Goal: Task Accomplishment & Management: Manage account settings

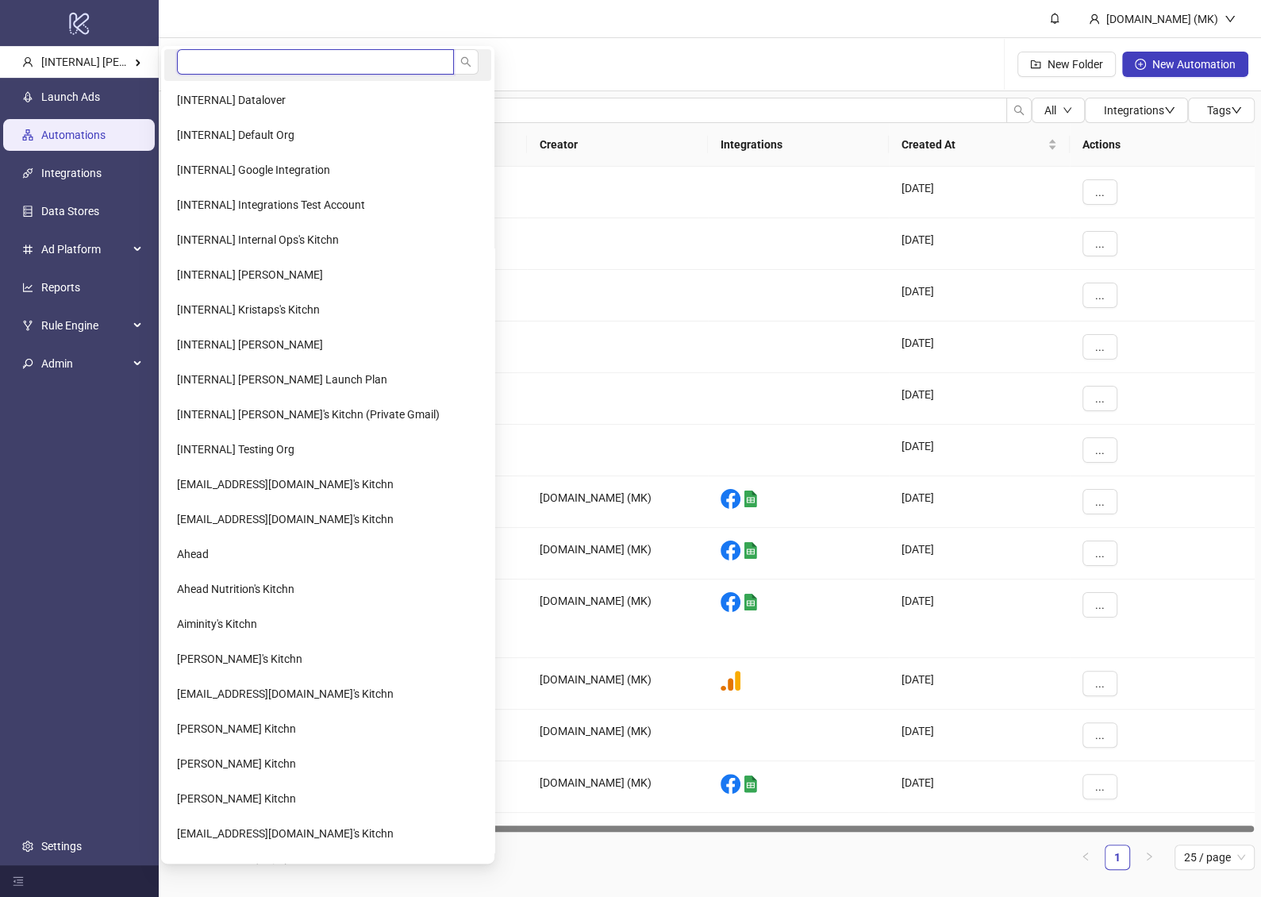
click at [211, 61] on input "search" at bounding box center [315, 61] width 277 height 25
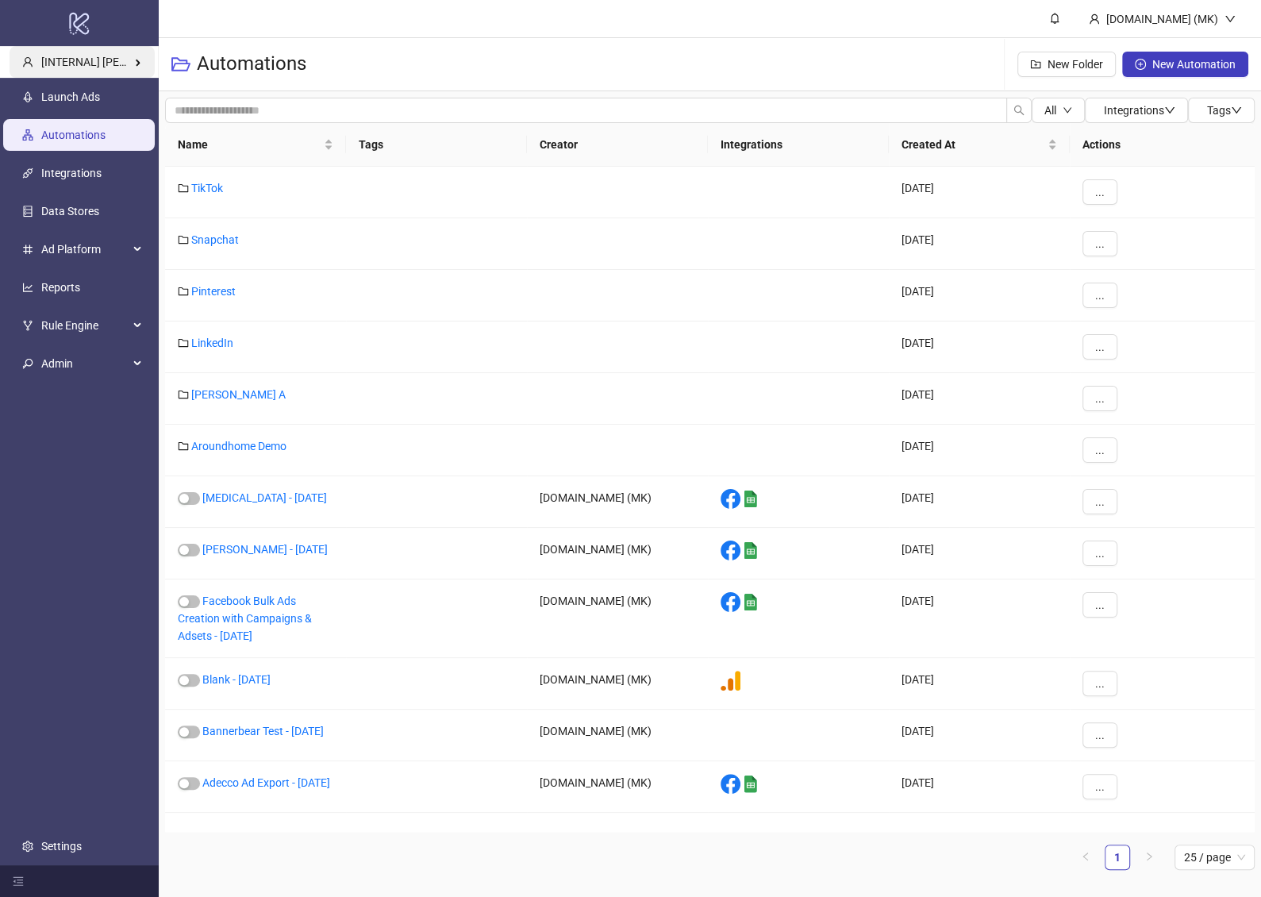
click at [112, 63] on span "[INTERNAL] Martin Kreienbaum's Kitchn" at bounding box center [131, 62] width 180 height 13
click at [245, 64] on input "********" at bounding box center [242, 61] width 130 height 25
type input "*********"
click at [253, 106] on li "Just Food For Dogs" at bounding box center [254, 100] width 180 height 32
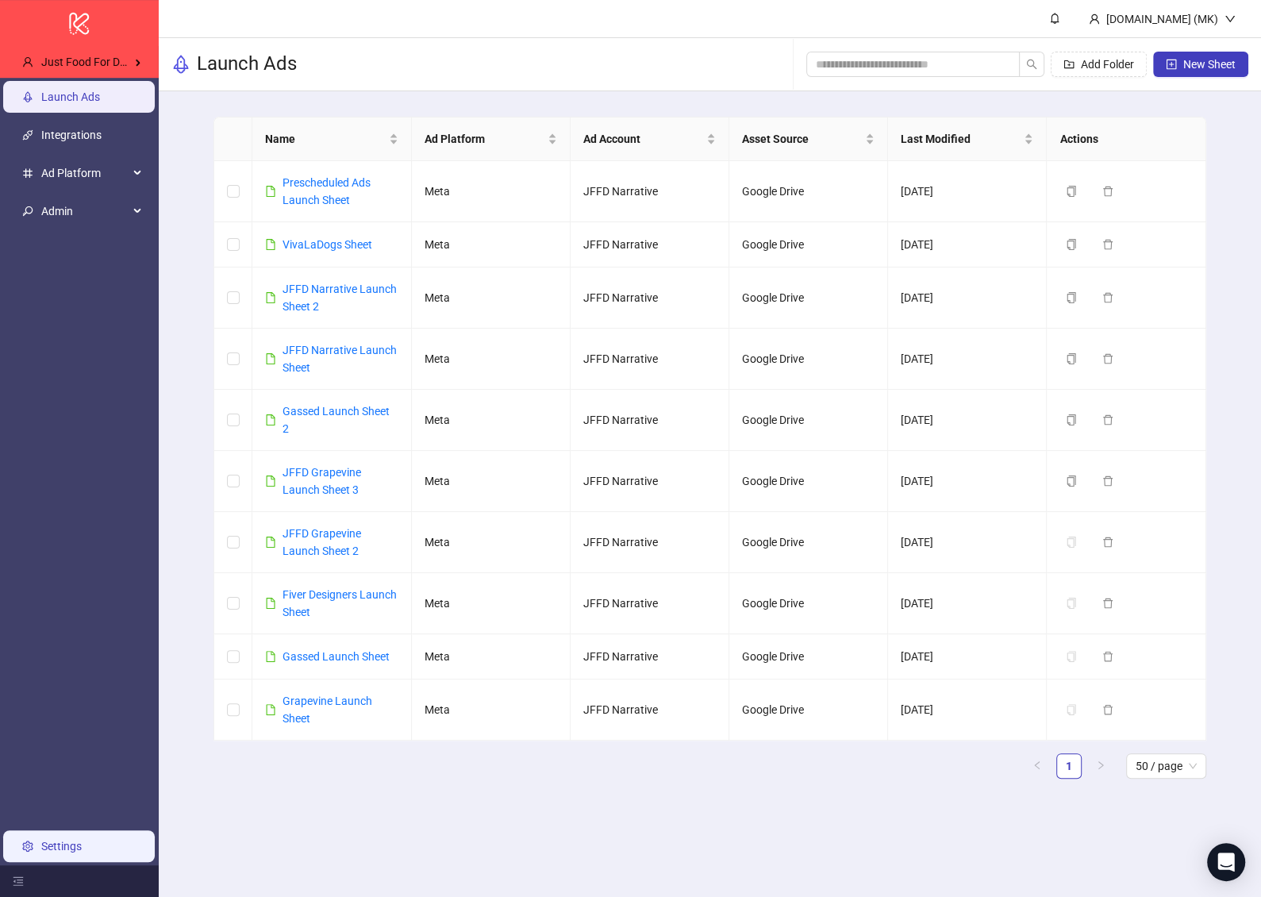
click at [48, 853] on link "Settings" at bounding box center [61, 846] width 40 height 13
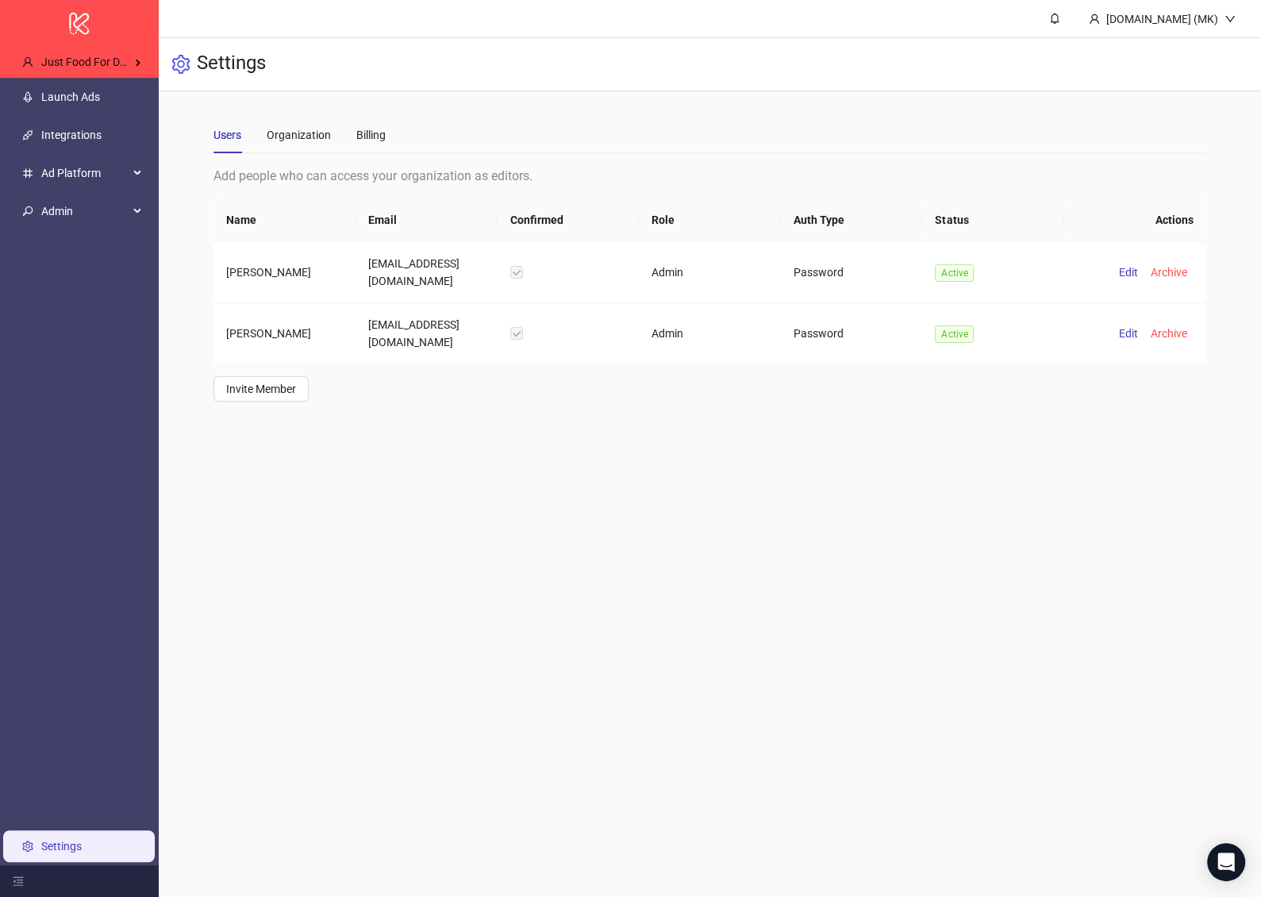
click at [394, 98] on main "Users Organization Billing Add people who can access your organization as edito…" at bounding box center [710, 259] width 1018 height 336
click at [378, 116] on main "Users Organization Billing Add people who can access your organization as edito…" at bounding box center [710, 259] width 1018 height 336
click at [368, 147] on div "Billing" at bounding box center [370, 135] width 29 height 37
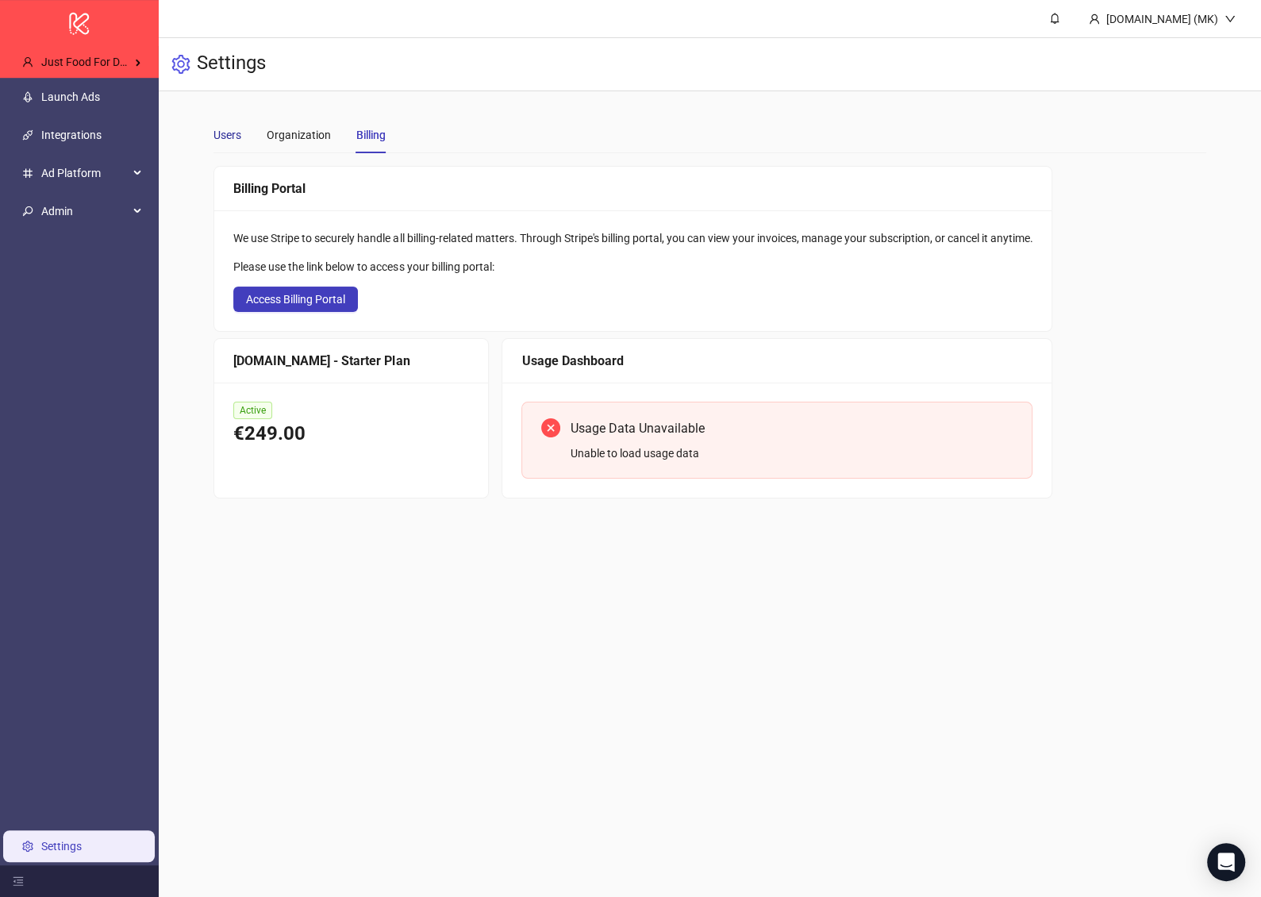
click at [230, 137] on div "Users" at bounding box center [228, 134] width 28 height 17
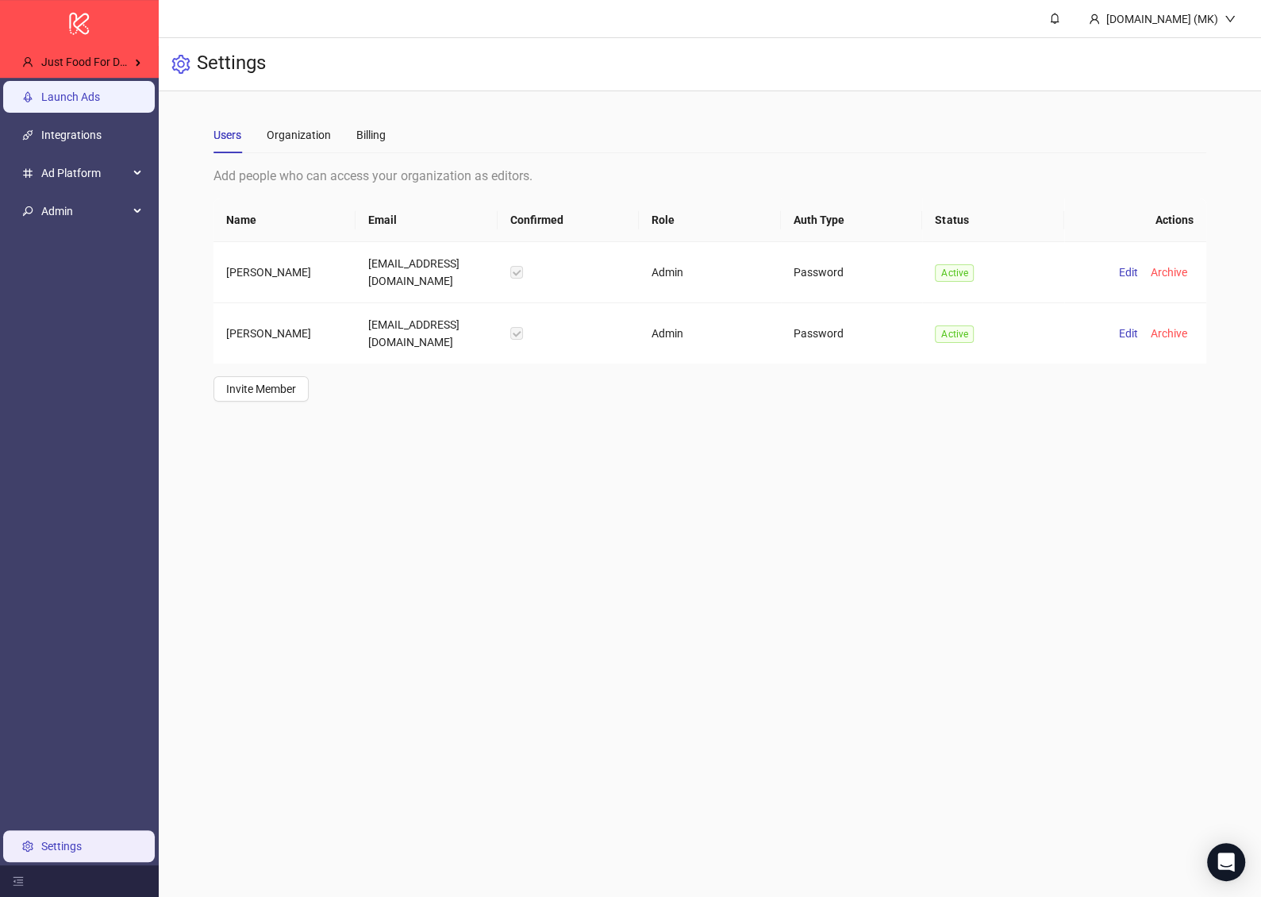
click at [100, 97] on link "Launch Ads" at bounding box center [70, 96] width 59 height 13
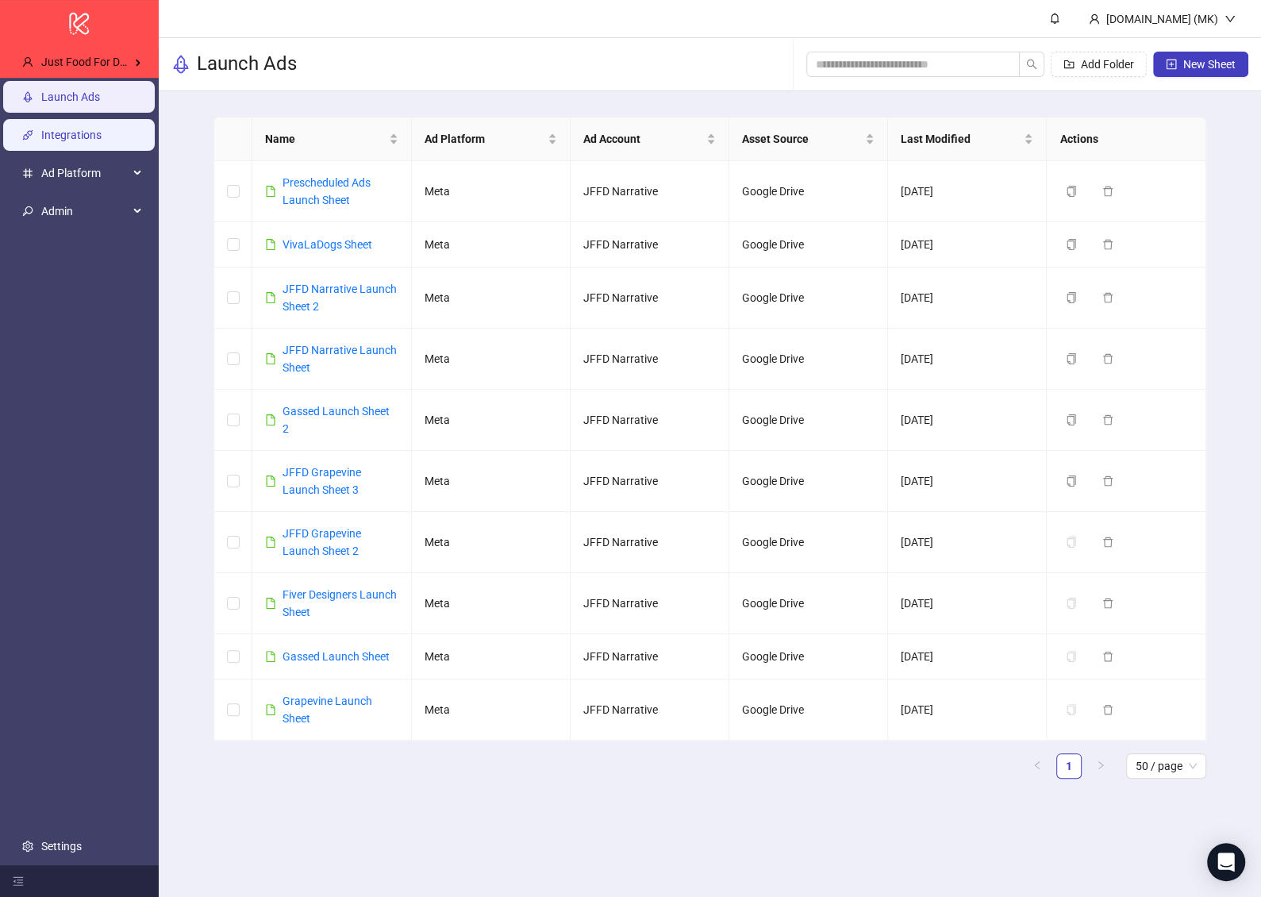
click at [102, 134] on link "Integrations" at bounding box center [71, 135] width 60 height 13
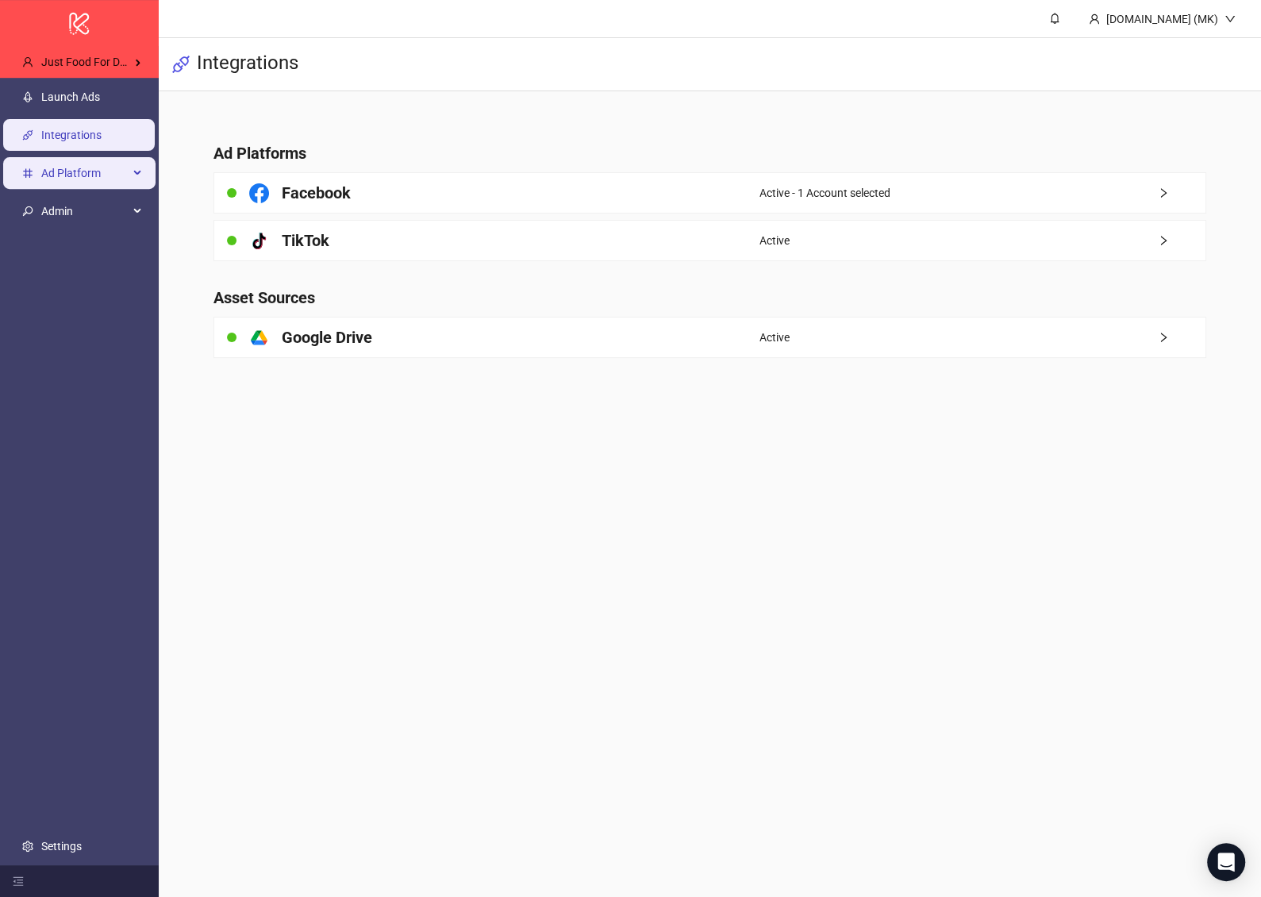
click at [112, 181] on span "Ad Platform" at bounding box center [84, 173] width 87 height 32
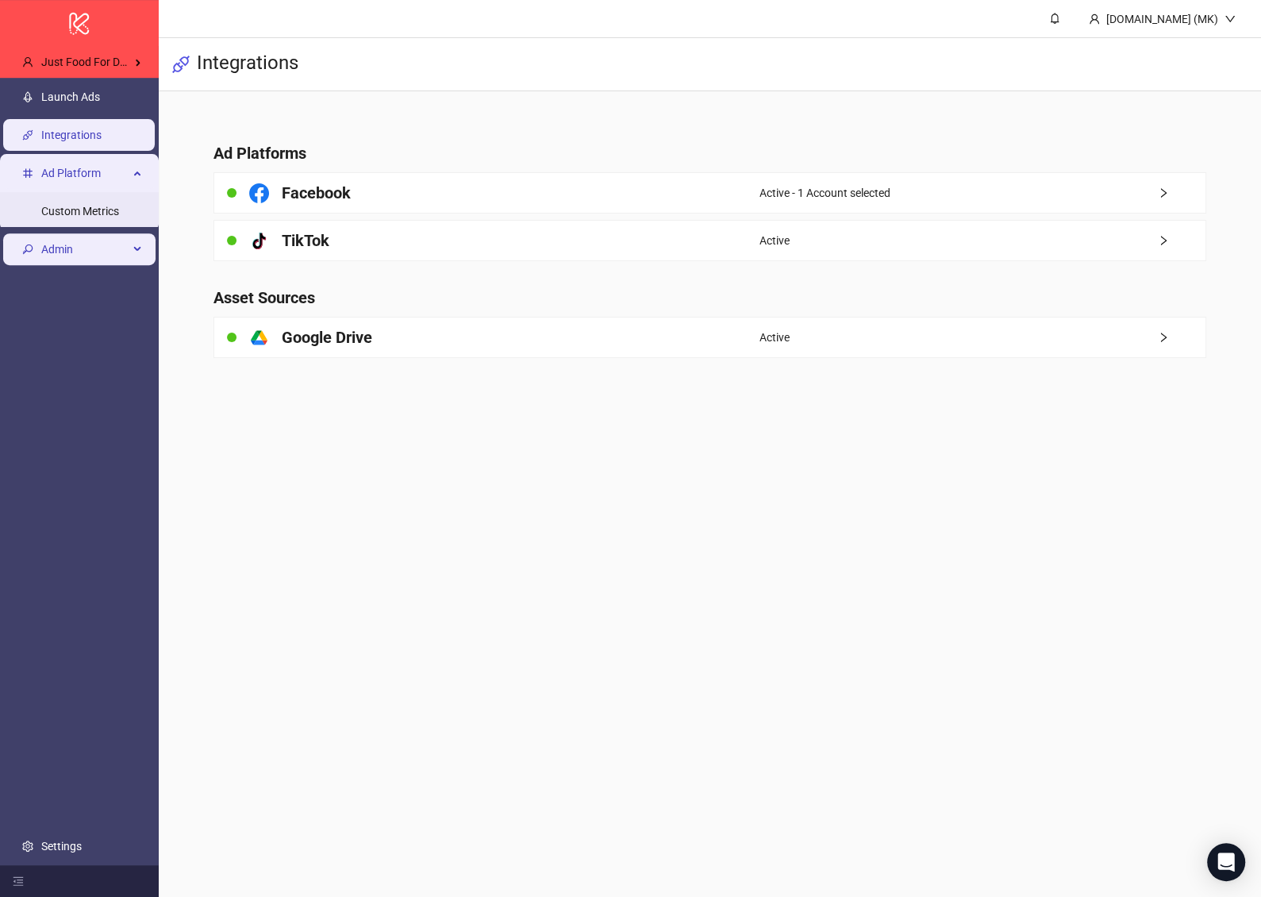
click at [114, 261] on span "Admin" at bounding box center [84, 249] width 87 height 32
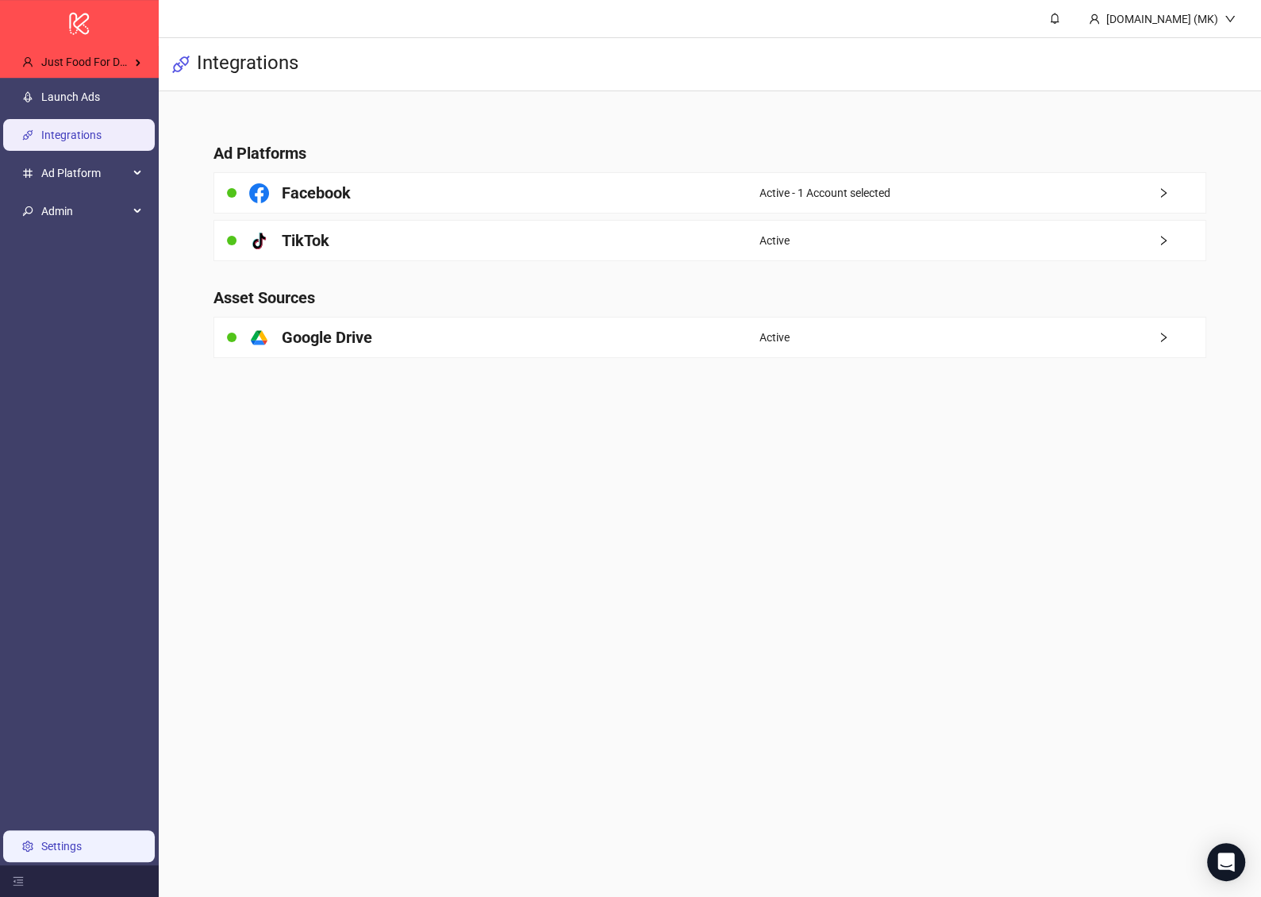
click at [82, 840] on link "Settings" at bounding box center [61, 846] width 40 height 13
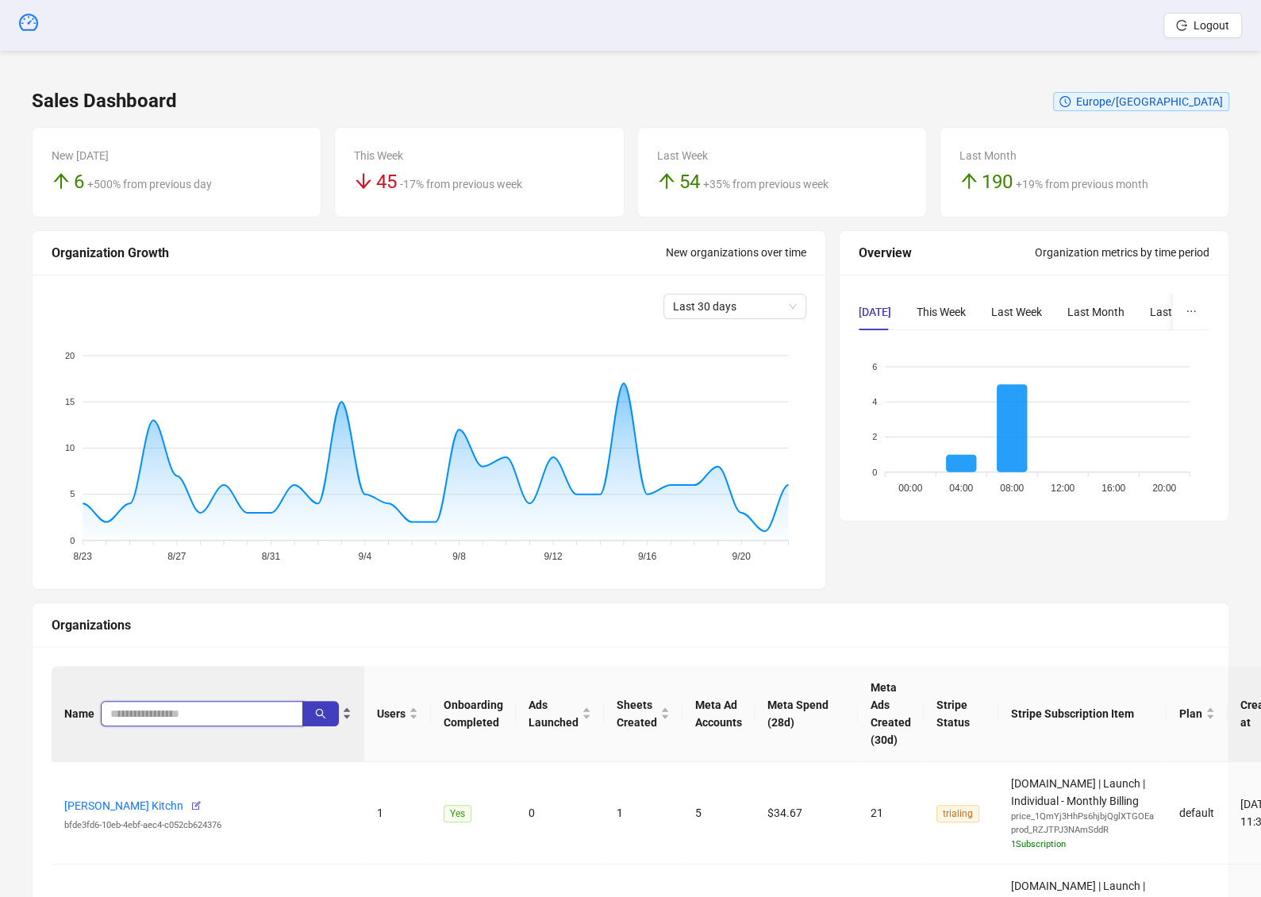
click at [150, 710] on input "search" at bounding box center [195, 713] width 171 height 17
type input "*********"
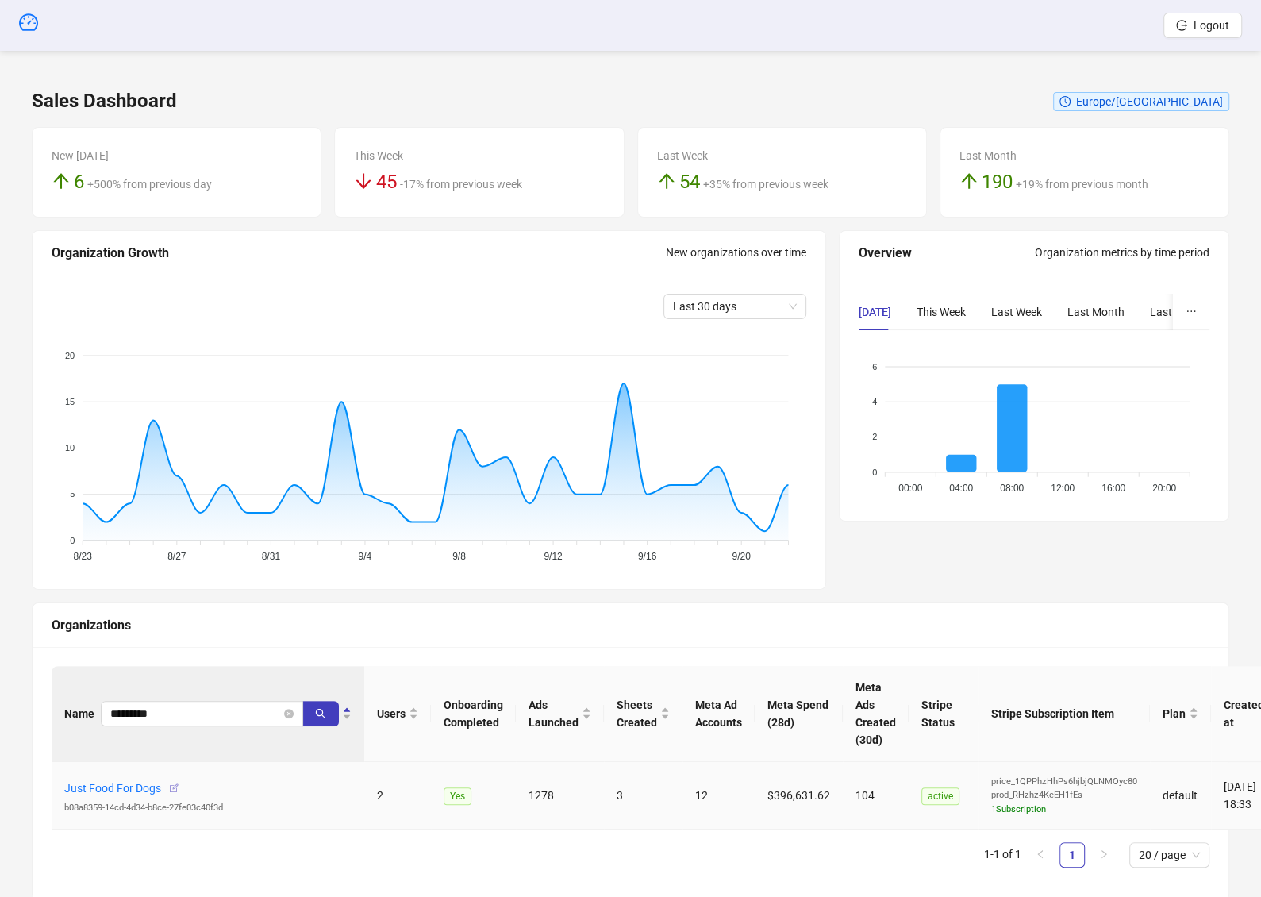
click at [172, 784] on icon "button" at bounding box center [173, 788] width 11 height 11
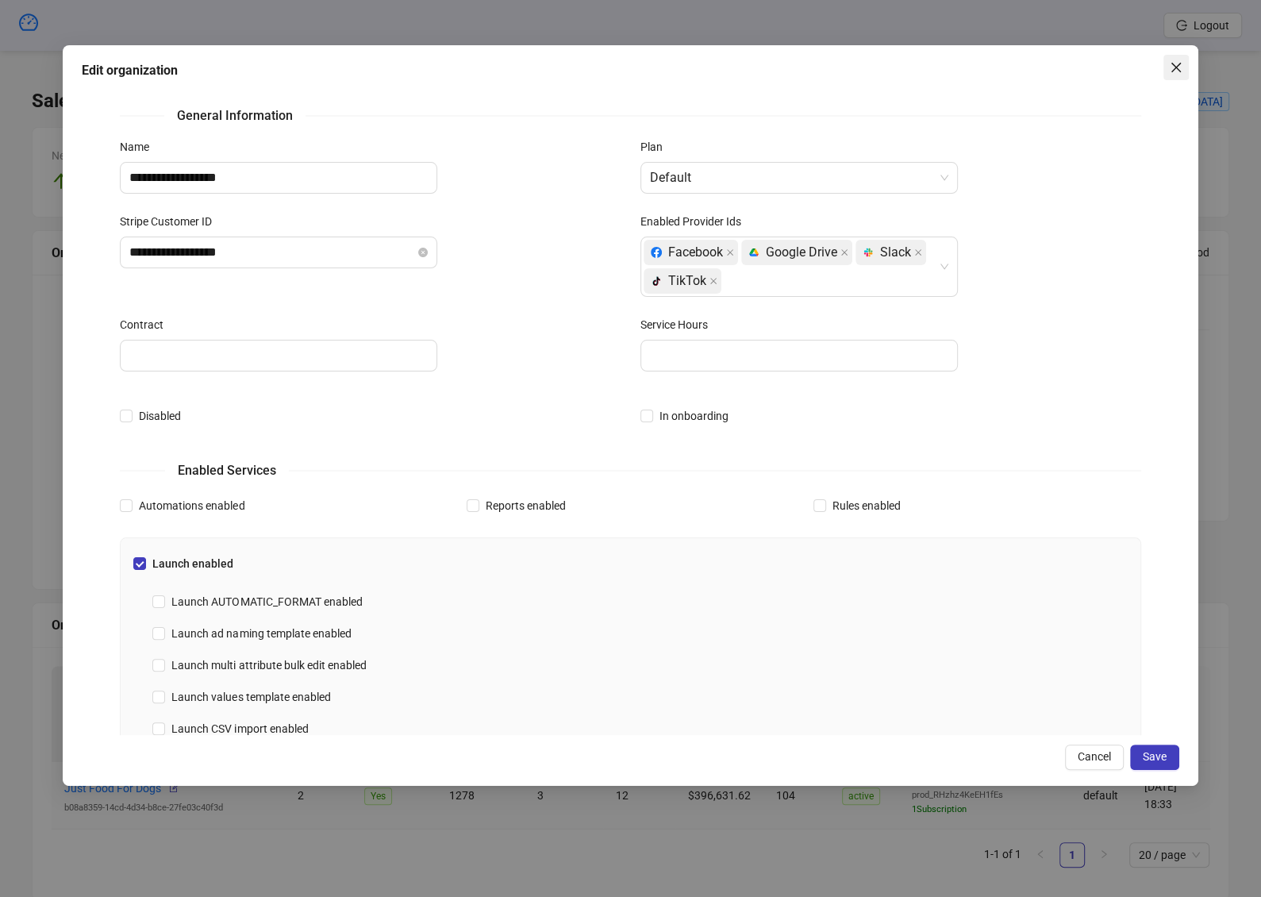
click at [1181, 64] on icon "close" at bounding box center [1176, 67] width 13 height 13
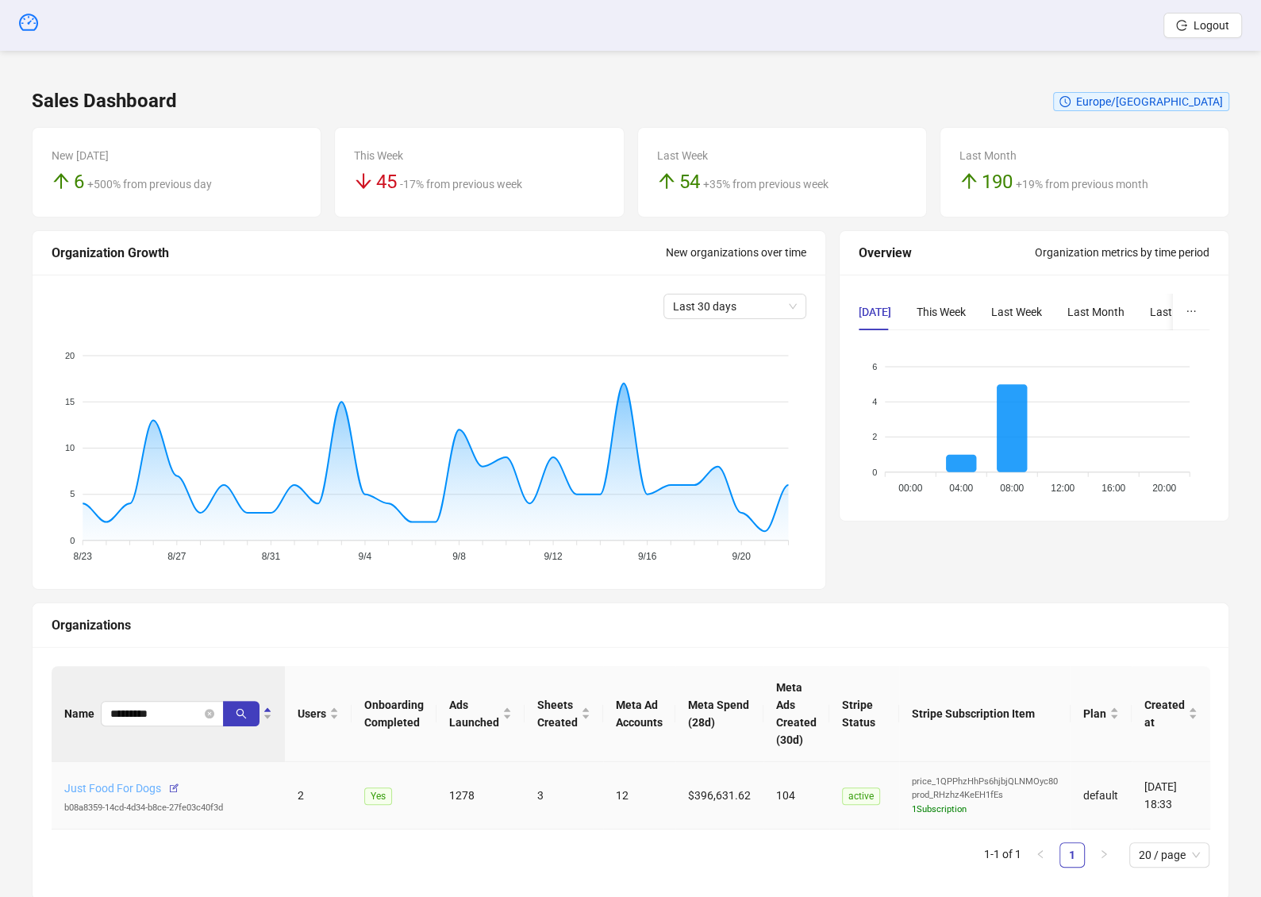
click at [121, 789] on link "Just Food For Dogs" at bounding box center [112, 788] width 97 height 13
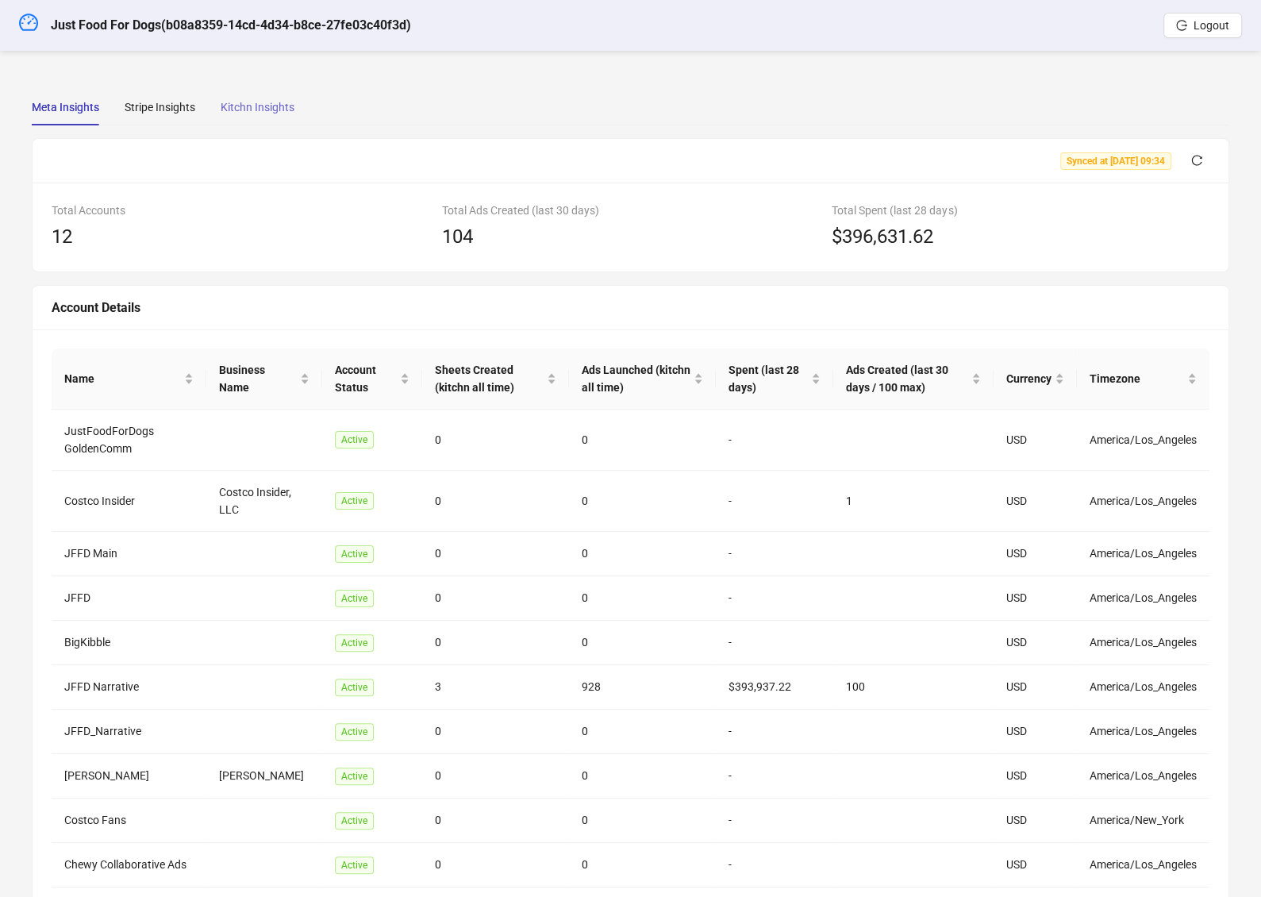
click at [253, 122] on div "Kitchn Insights" at bounding box center [258, 107] width 74 height 37
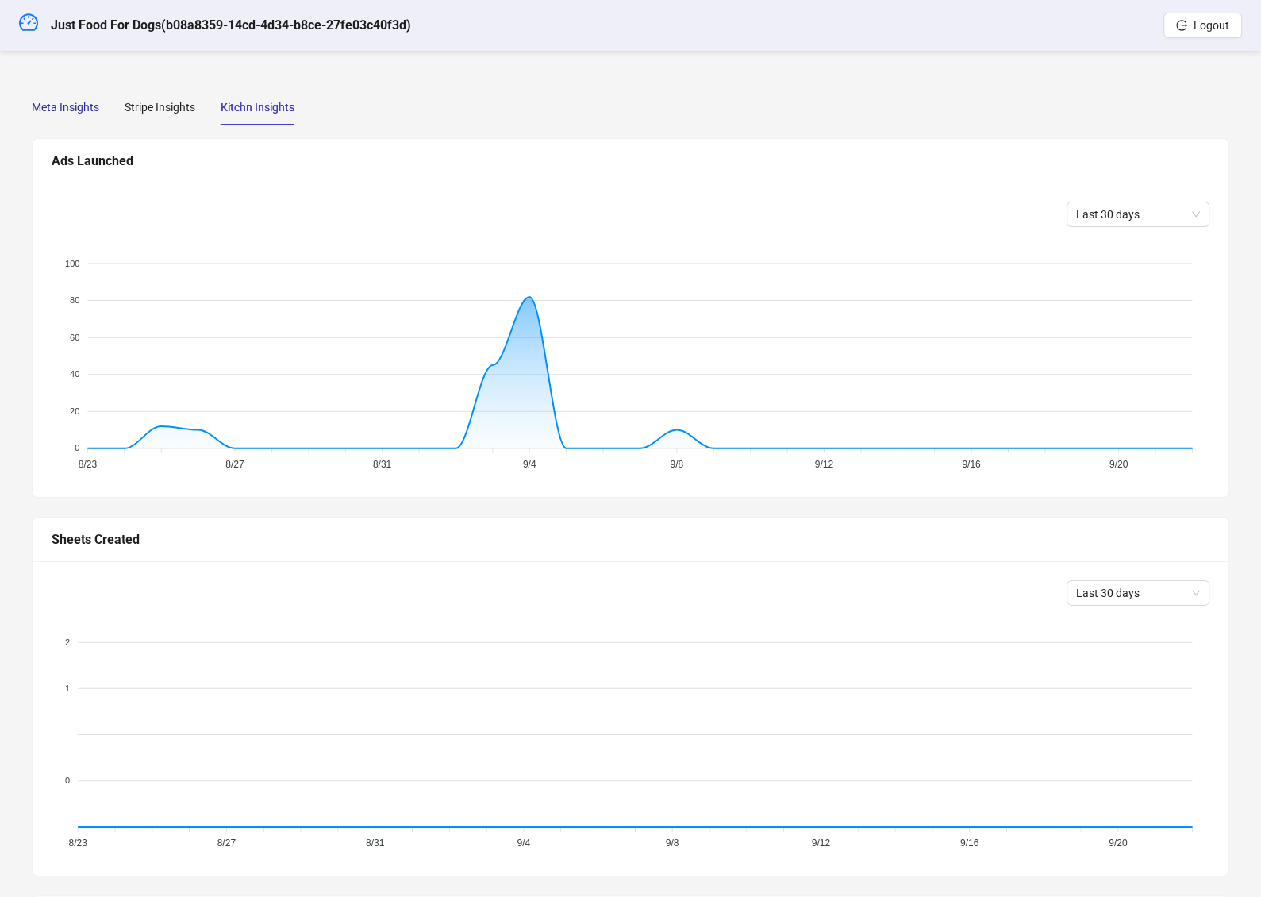
click at [61, 114] on div "Meta Insights" at bounding box center [65, 106] width 67 height 17
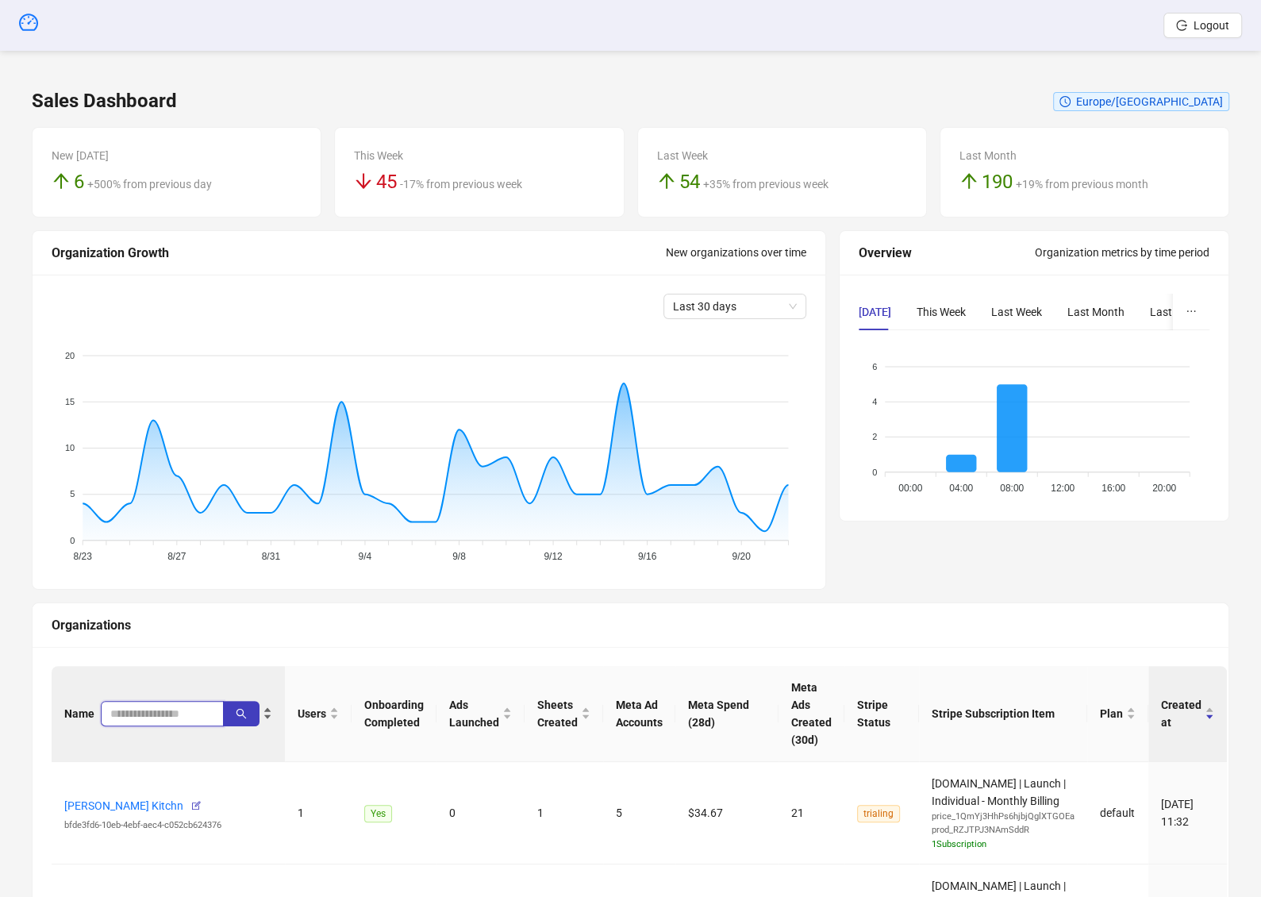
click at [161, 716] on input "search" at bounding box center [155, 713] width 91 height 17
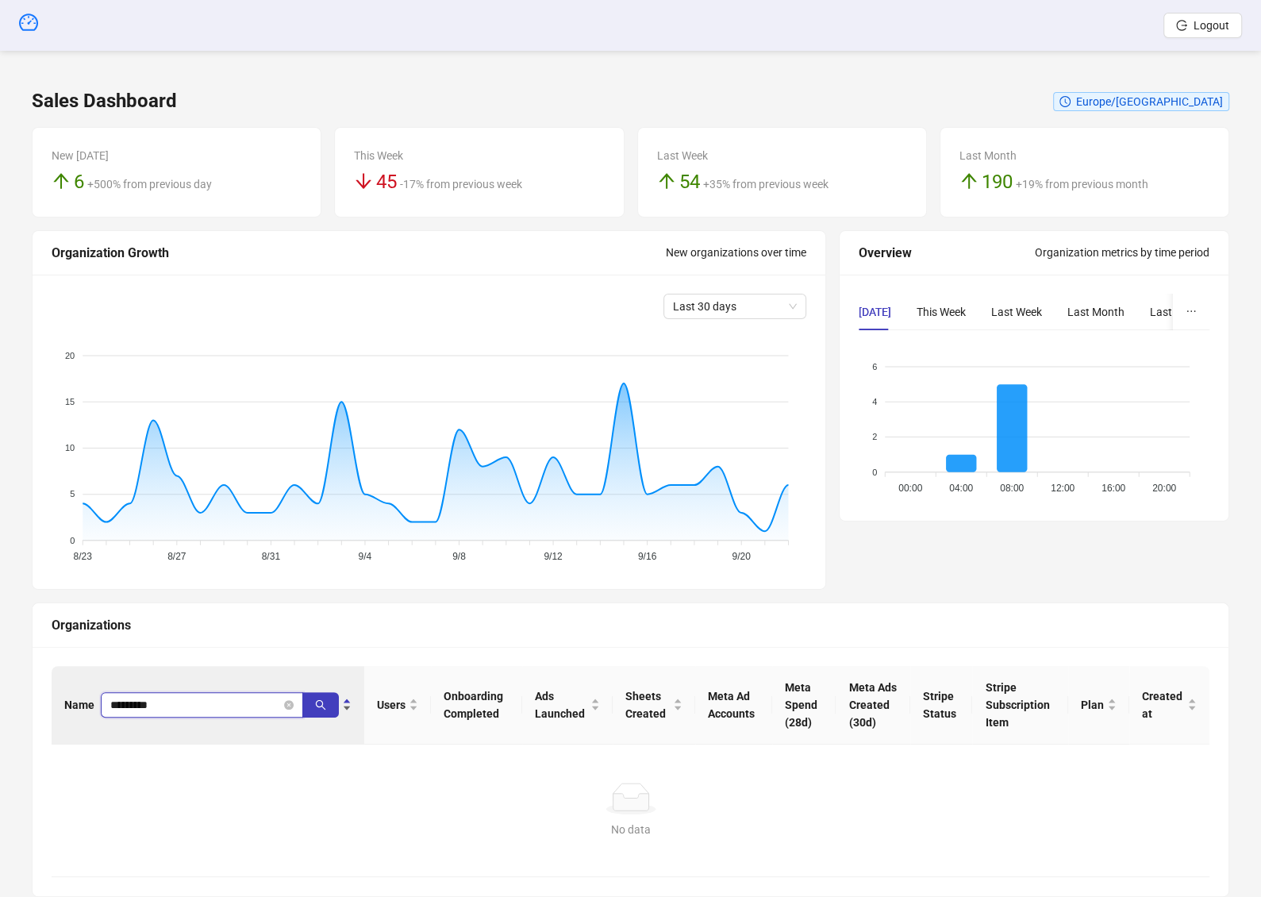
type input "*********"
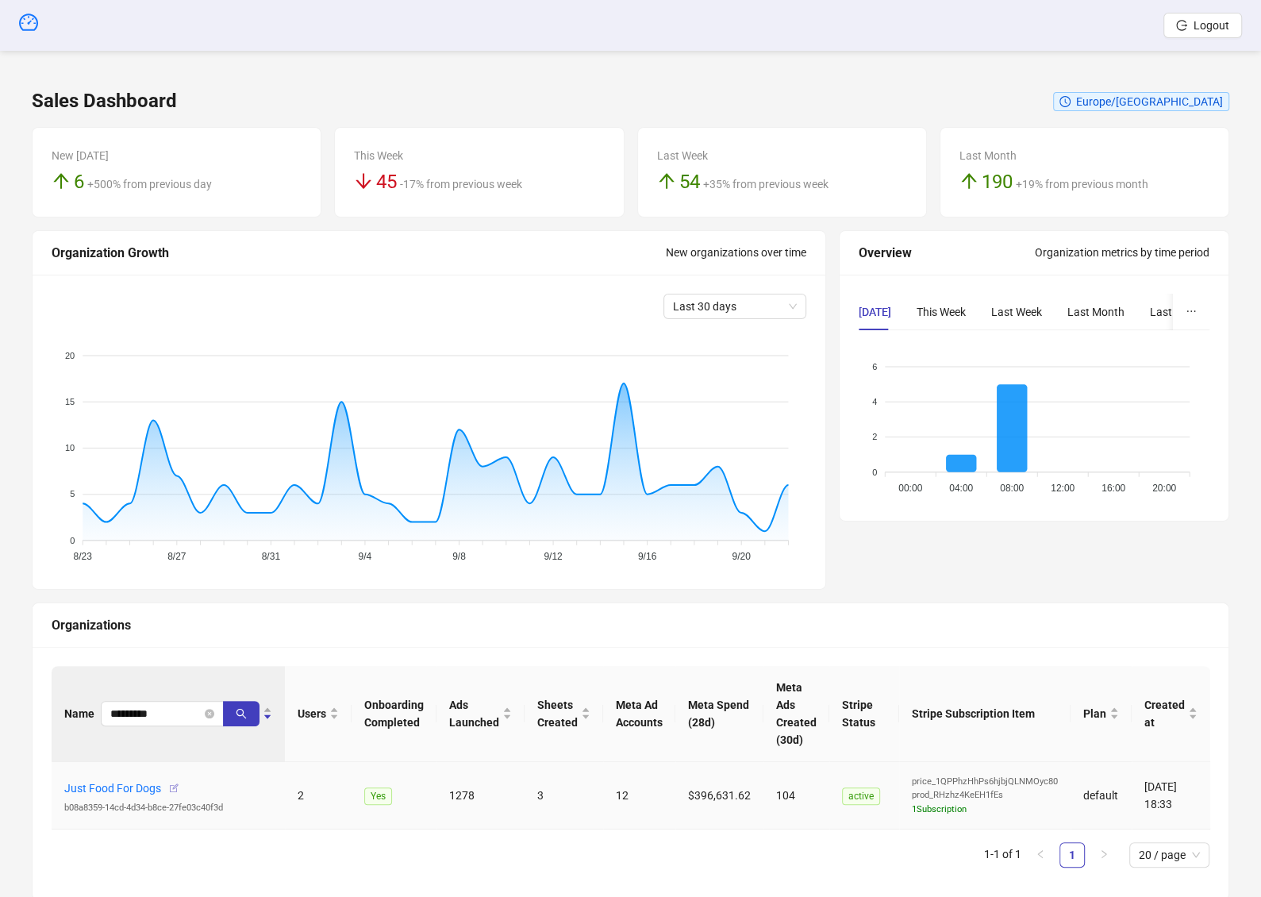
click at [169, 791] on icon "button" at bounding box center [173, 788] width 11 height 11
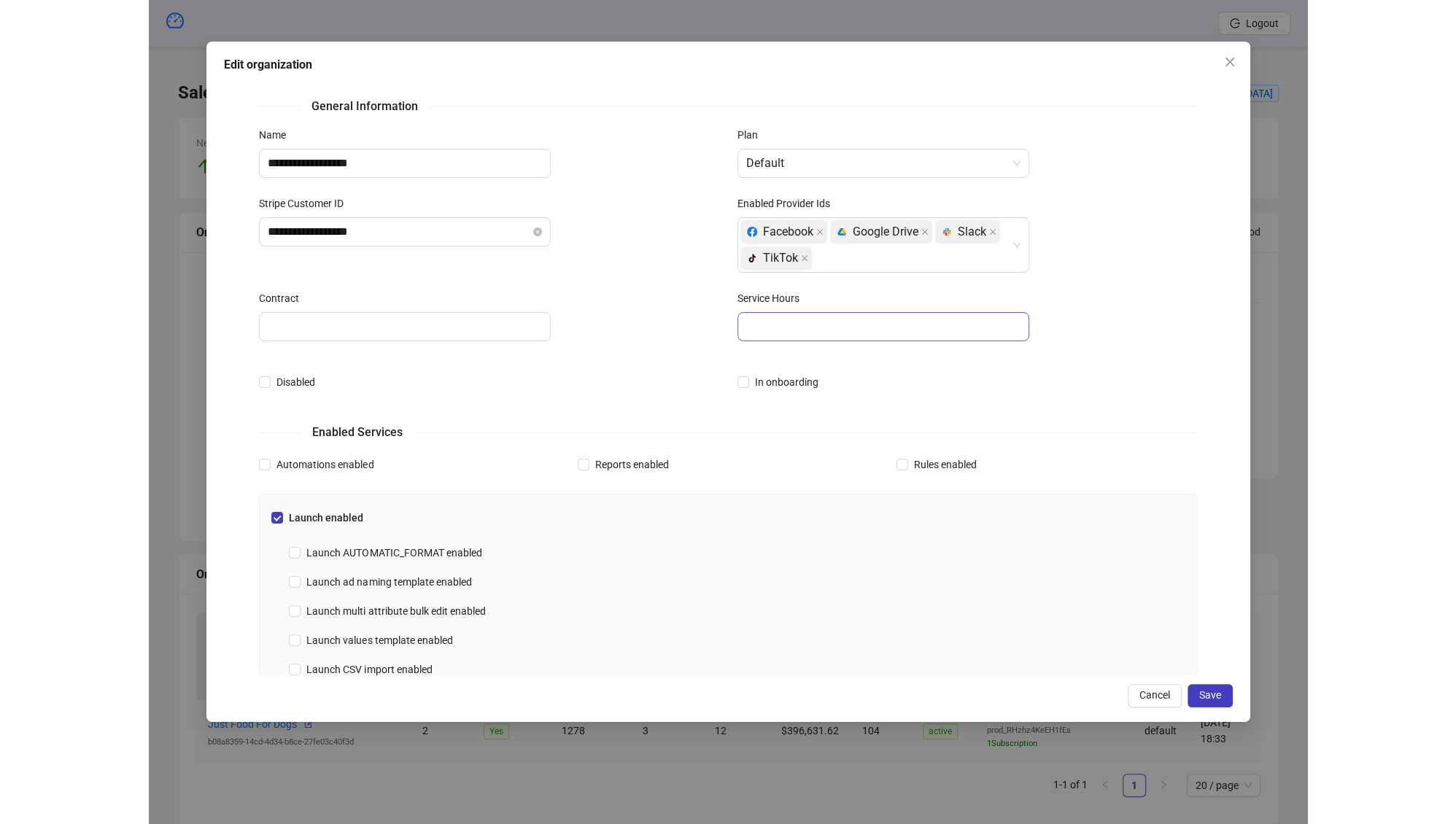
scroll to position [279, 0]
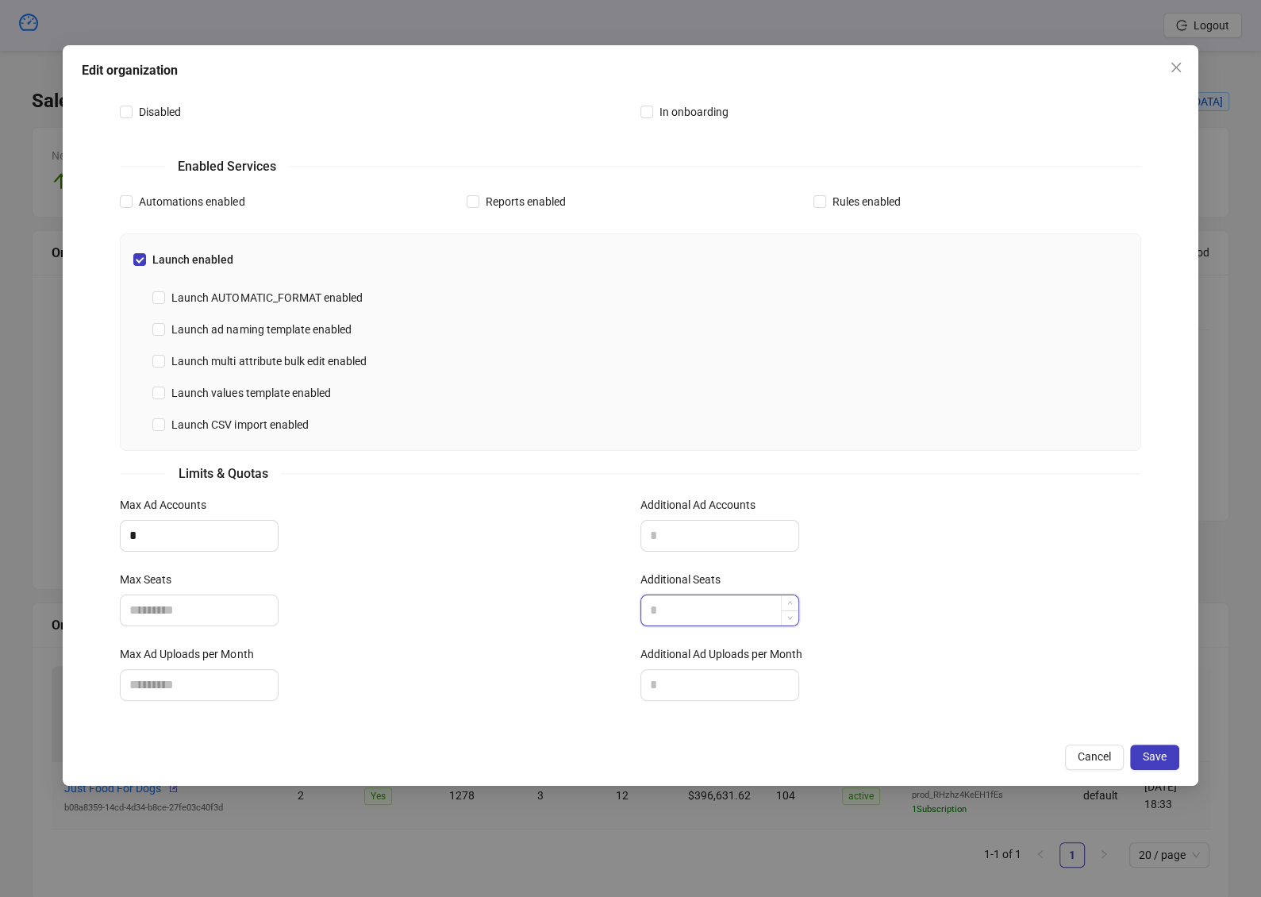
click at [711, 595] on input "Additional Seats" at bounding box center [719, 610] width 157 height 30
click at [712, 670] on input "Additional Ad Uploads per Month" at bounding box center [719, 685] width 157 height 30
type input "***"
click at [1149, 752] on span "Save" at bounding box center [1155, 756] width 24 height 13
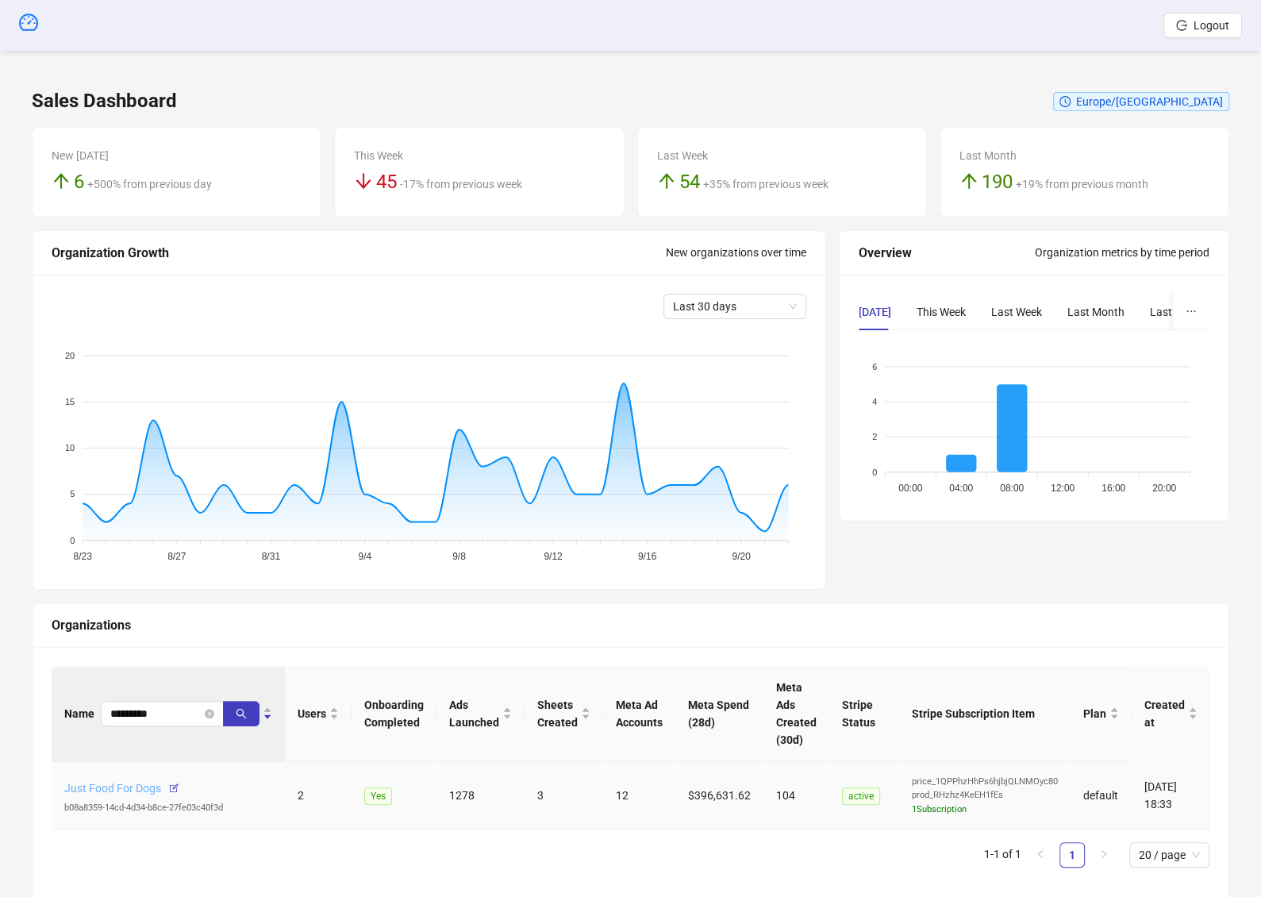
click at [140, 789] on link "Just Food For Dogs" at bounding box center [112, 788] width 97 height 13
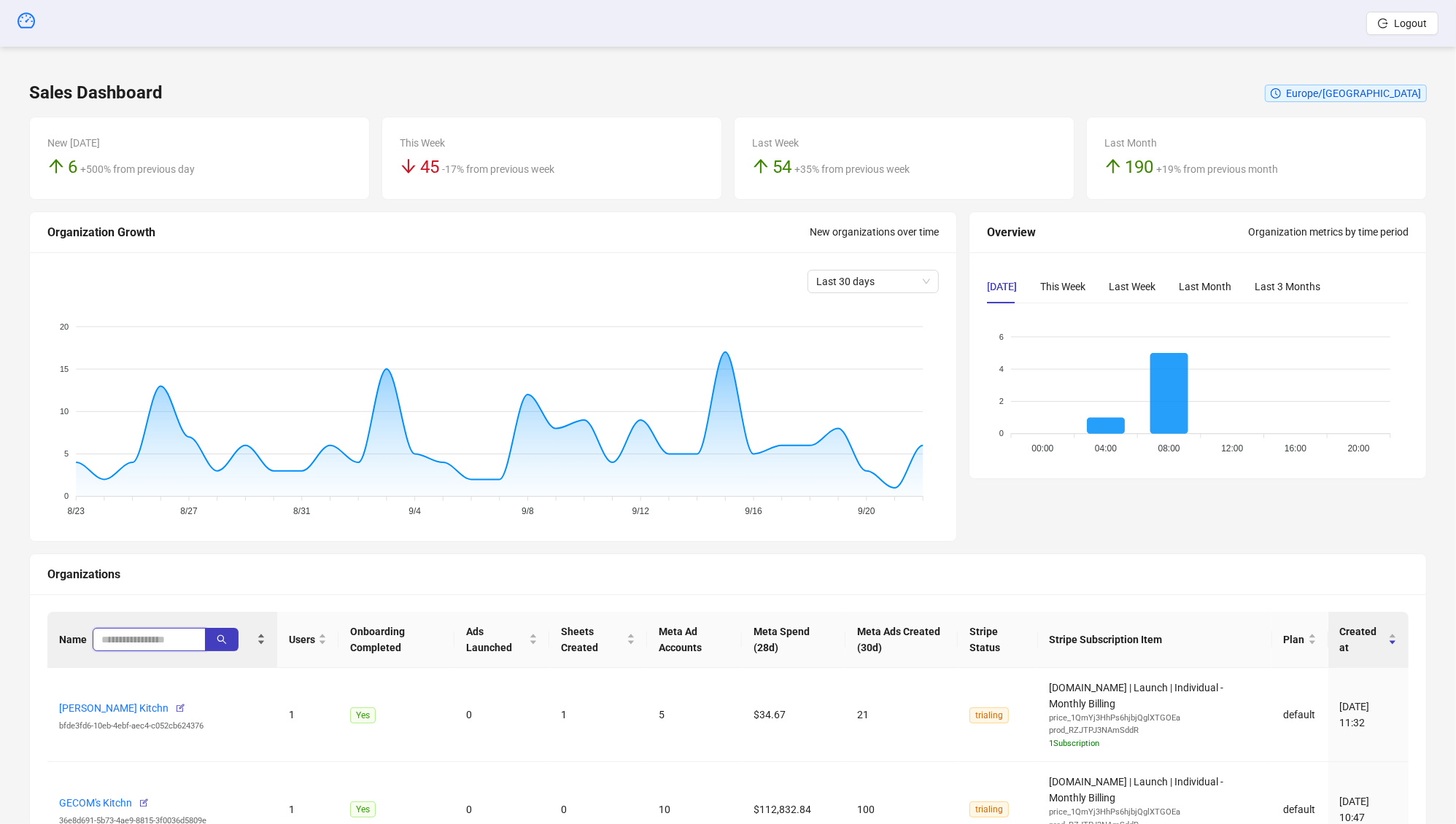
click at [147, 636] on input "search" at bounding box center [142, 638] width 84 height 16
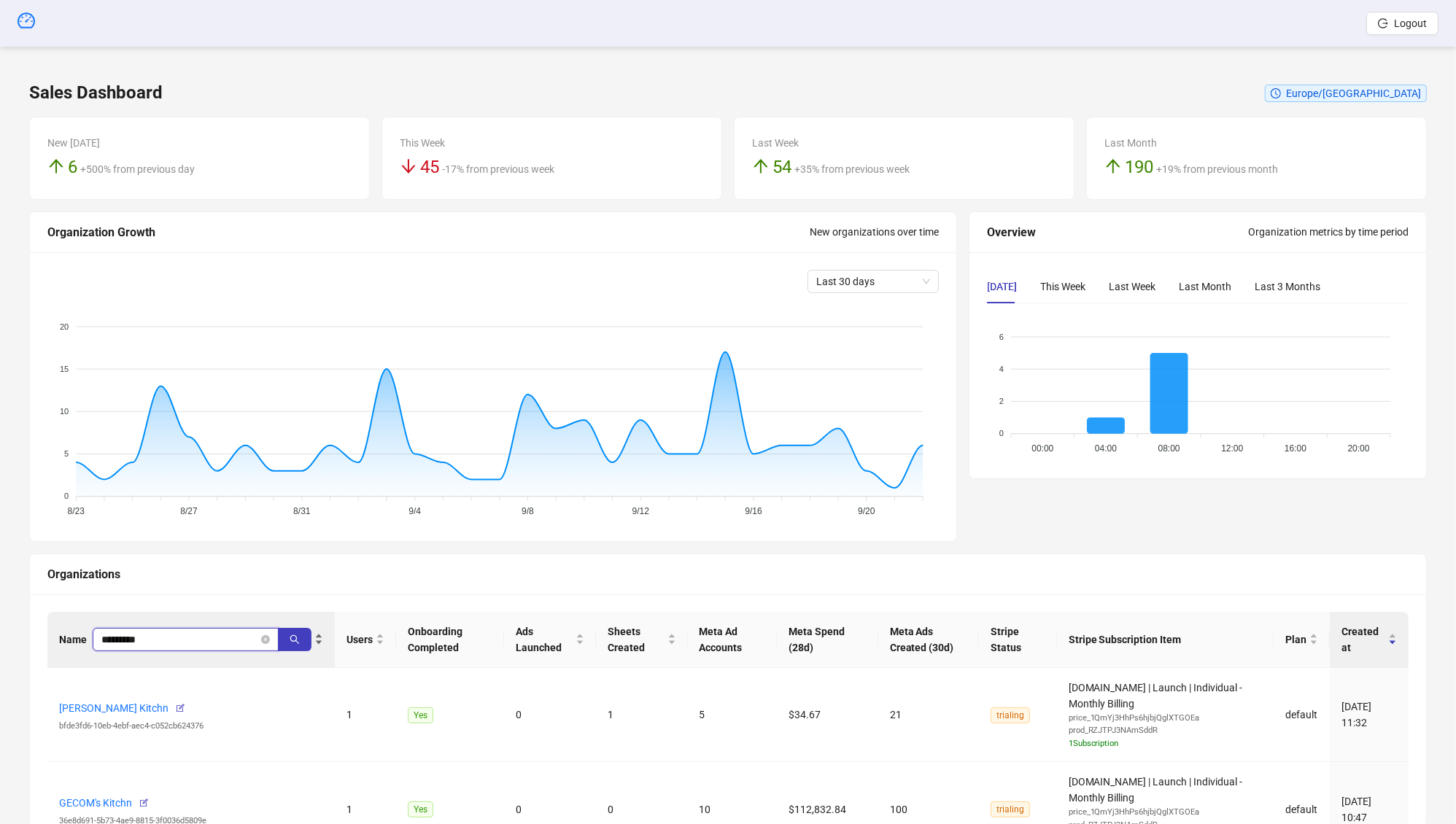
type input "*********"
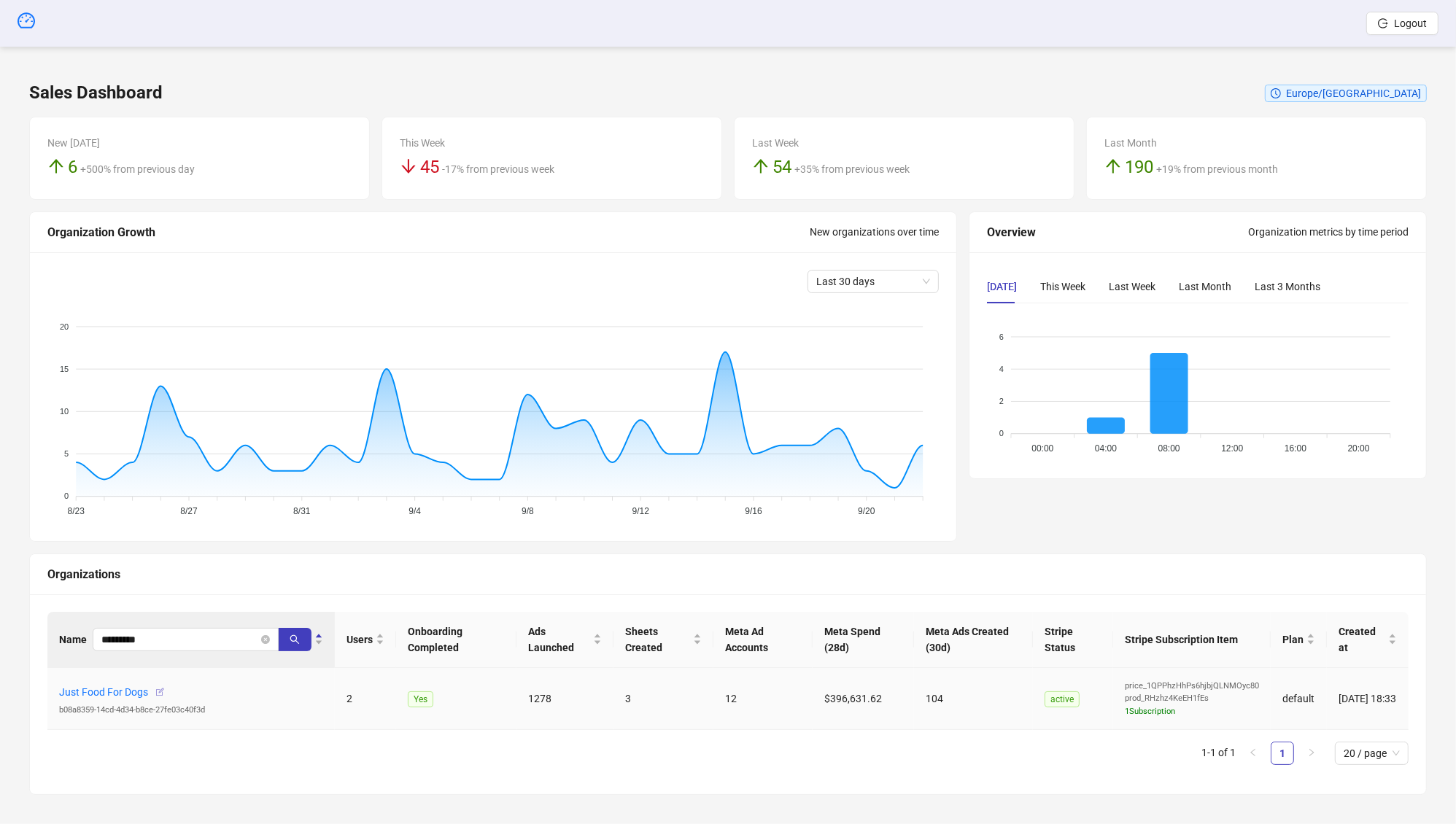
click at [157, 688] on icon "button" at bounding box center [159, 692] width 10 height 10
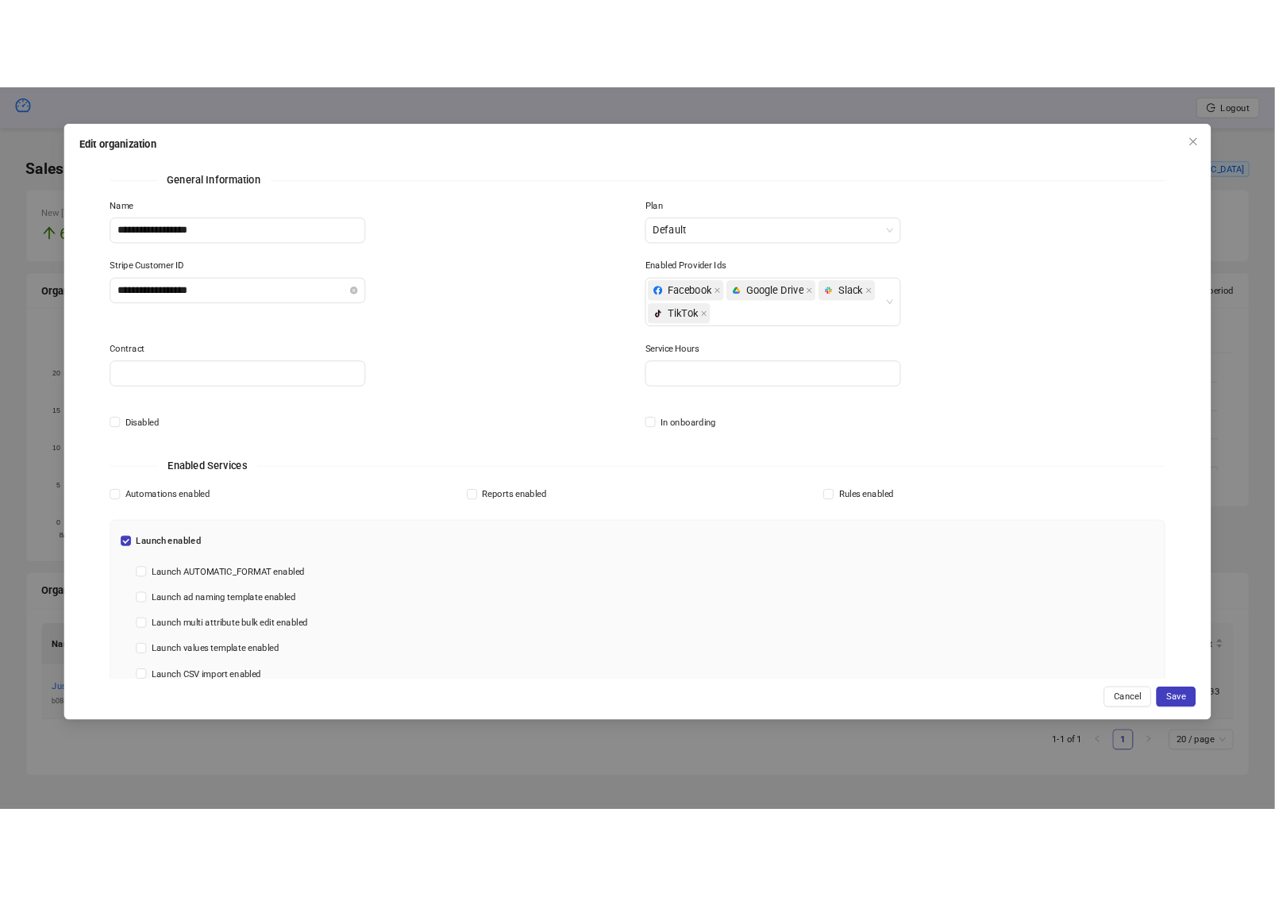
scroll to position [304, 0]
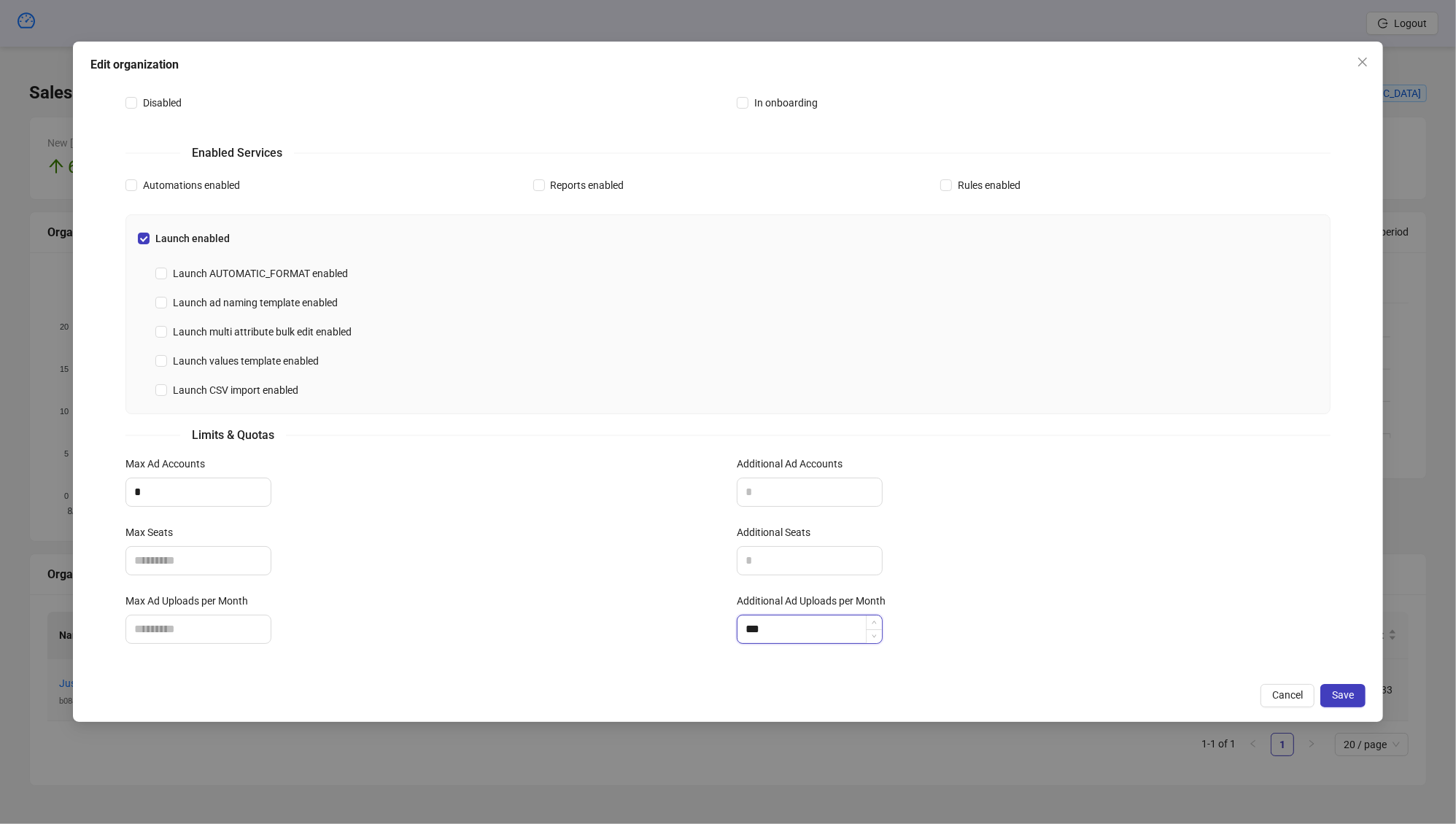
click at [807, 631] on input "***" at bounding box center [809, 629] width 144 height 28
click at [861, 635] on input "Additional Ad Uploads per Month" at bounding box center [809, 629] width 144 height 28
click at [1158, 691] on span "Save" at bounding box center [1343, 694] width 22 height 12
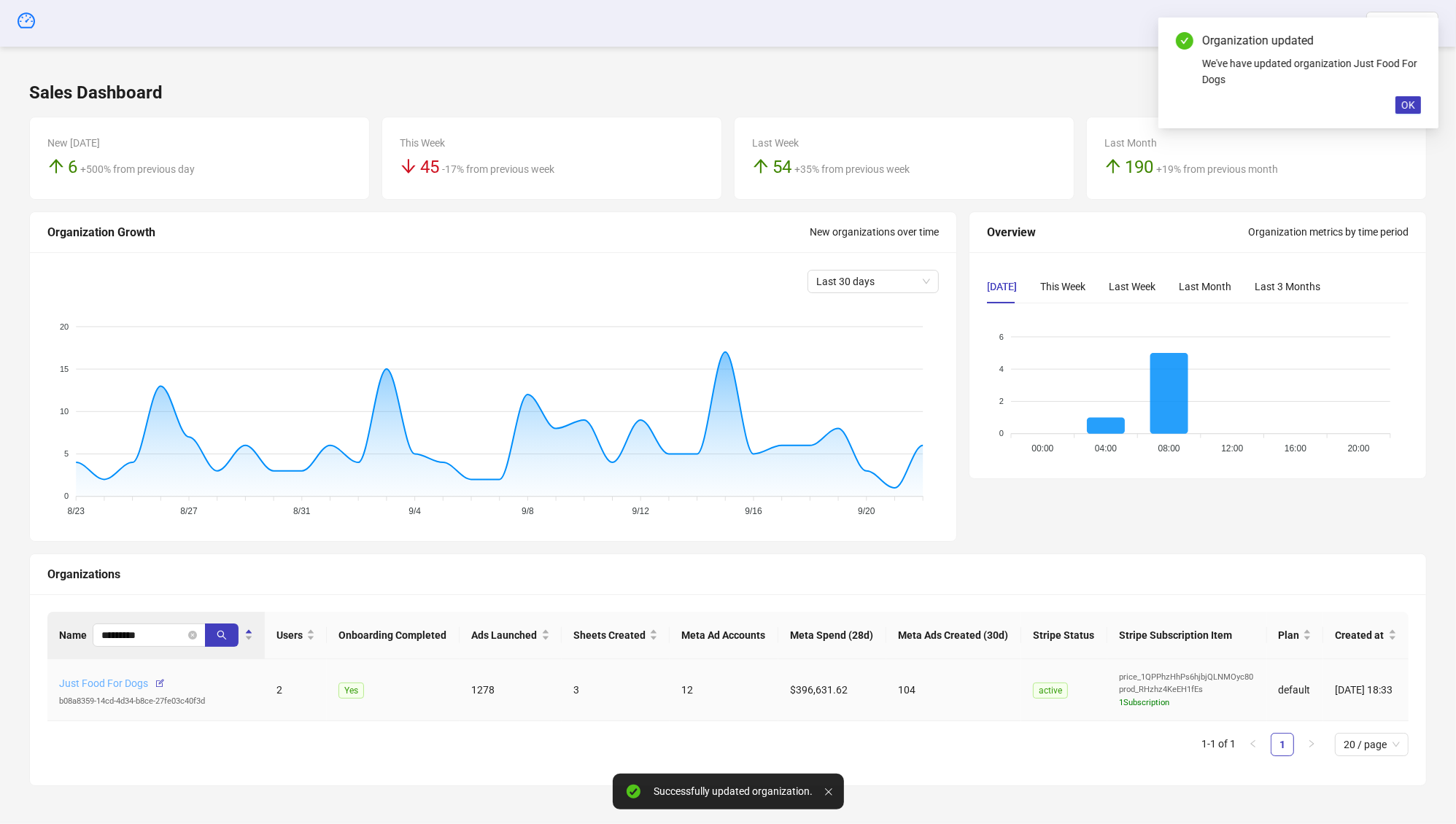
click at [107, 684] on link "Just Food For Dogs" at bounding box center [103, 683] width 89 height 12
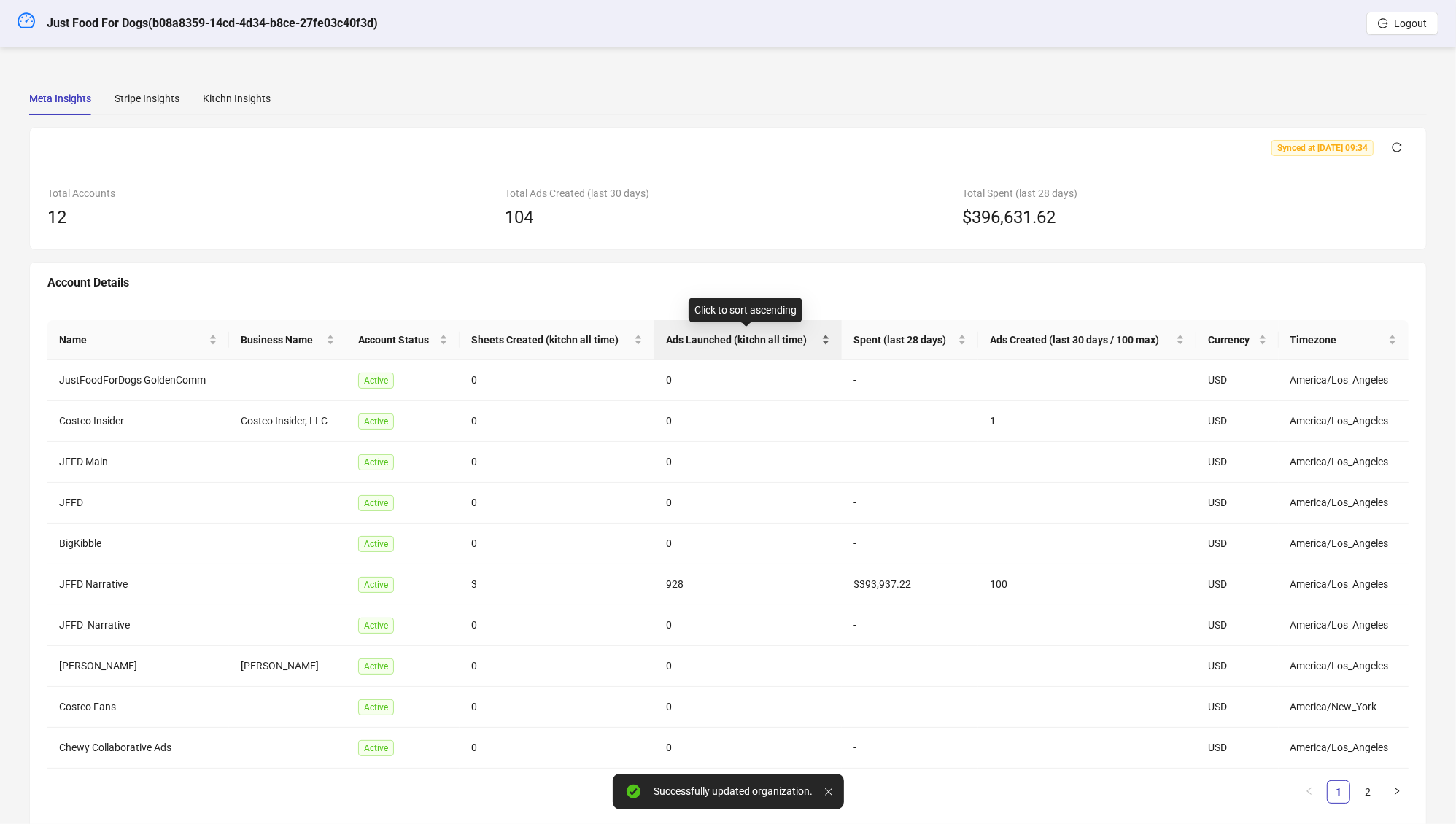
click at [701, 348] on div "Ads Launched (kitchn all time)" at bounding box center [748, 339] width 164 height 16
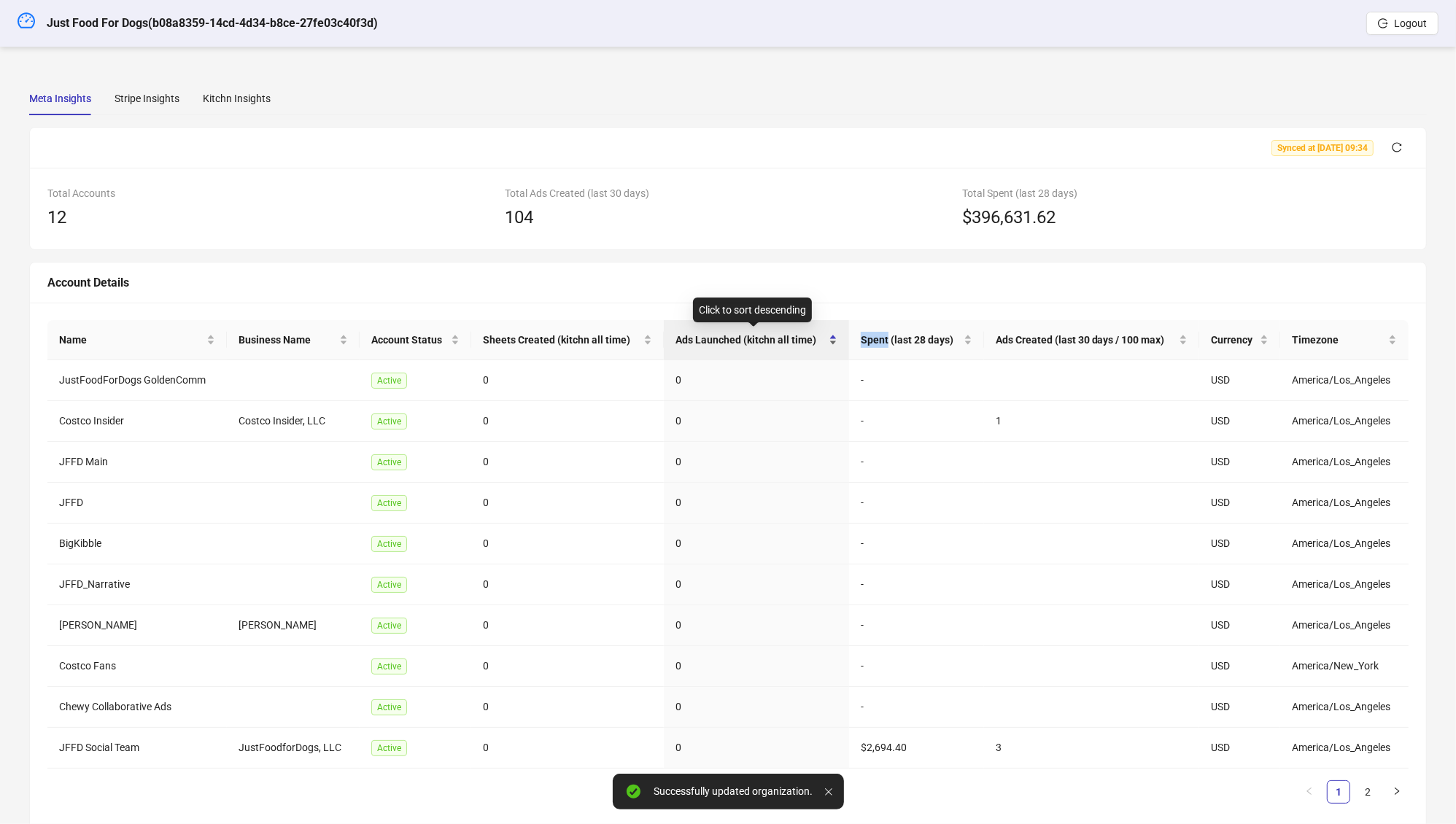
click at [701, 348] on div "Ads Launched (kitchn all time)" at bounding box center [756, 339] width 162 height 16
